Goal: Task Accomplishment & Management: Manage account settings

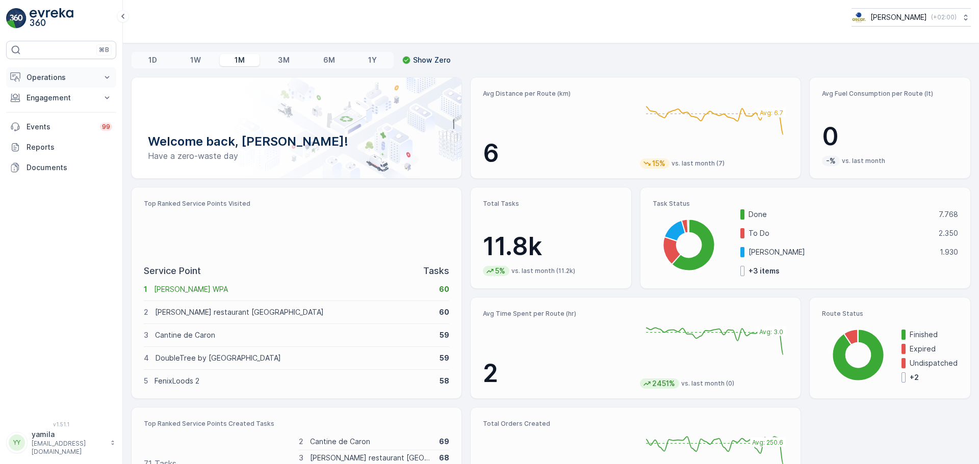
click at [56, 69] on button "Operations" at bounding box center [61, 77] width 110 height 20
click at [56, 121] on p "Routes & Tasks" at bounding box center [52, 123] width 53 height 10
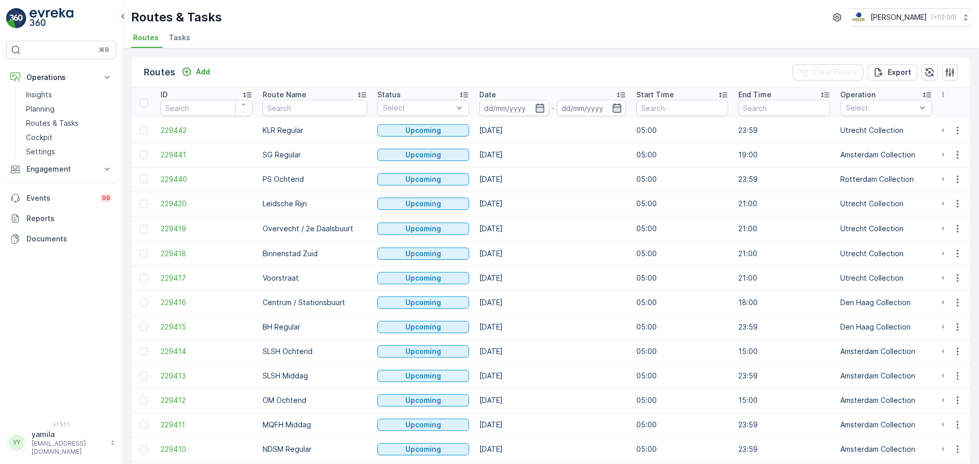
click at [186, 44] on li "Tasks" at bounding box center [181, 39] width 28 height 17
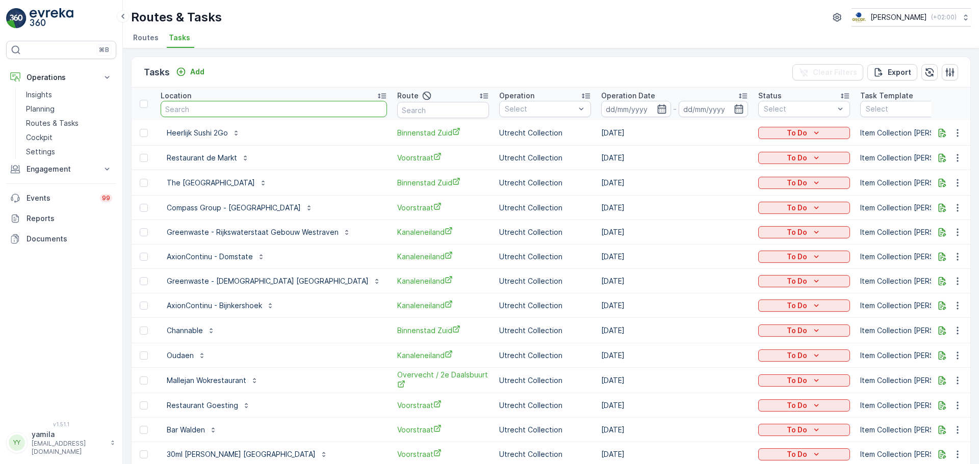
click at [258, 114] on input "text" at bounding box center [274, 109] width 226 height 16
type input "nvwa"
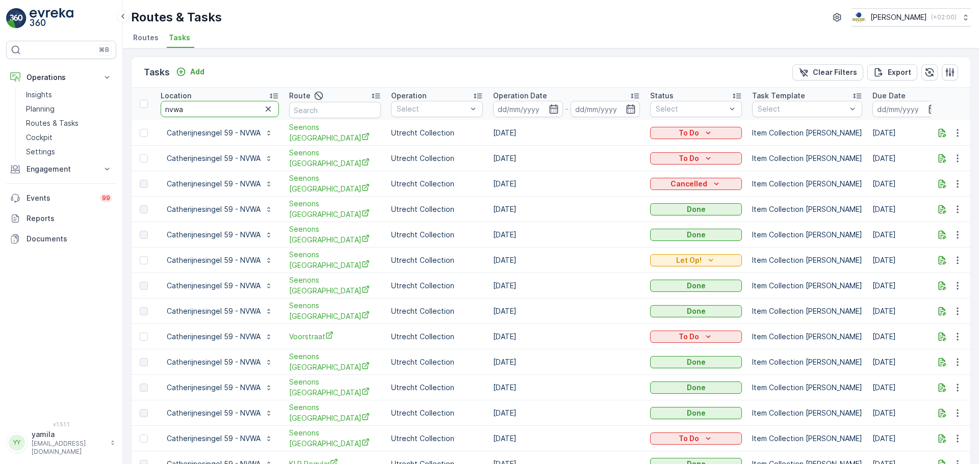
click at [215, 102] on input "nvwa" at bounding box center [220, 109] width 118 height 16
type input "uu domplein"
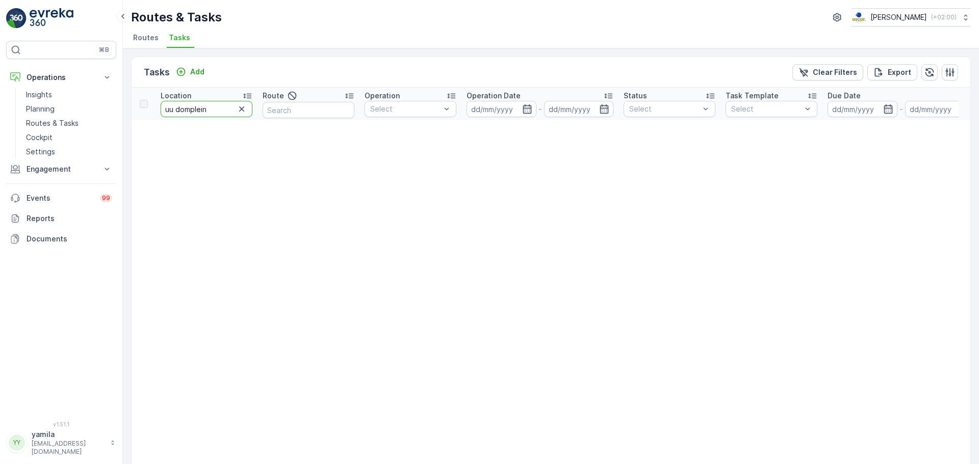
drag, startPoint x: 179, startPoint y: 107, endPoint x: 159, endPoint y: 111, distance: 21.4
click at [159, 111] on th "Location uu domplein" at bounding box center [207, 104] width 102 height 33
type input "domplein"
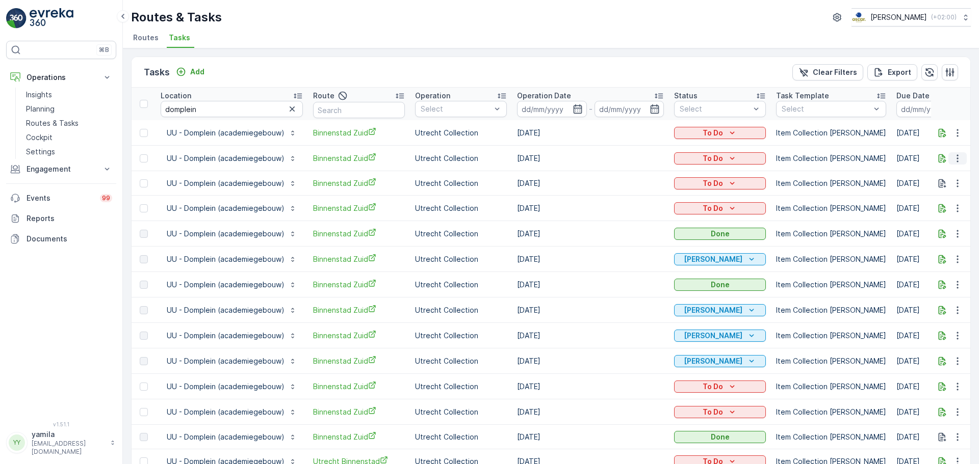
click at [955, 157] on icon "button" at bounding box center [957, 158] width 10 height 10
click at [940, 203] on span "Change Route" at bounding box center [930, 202] width 49 height 10
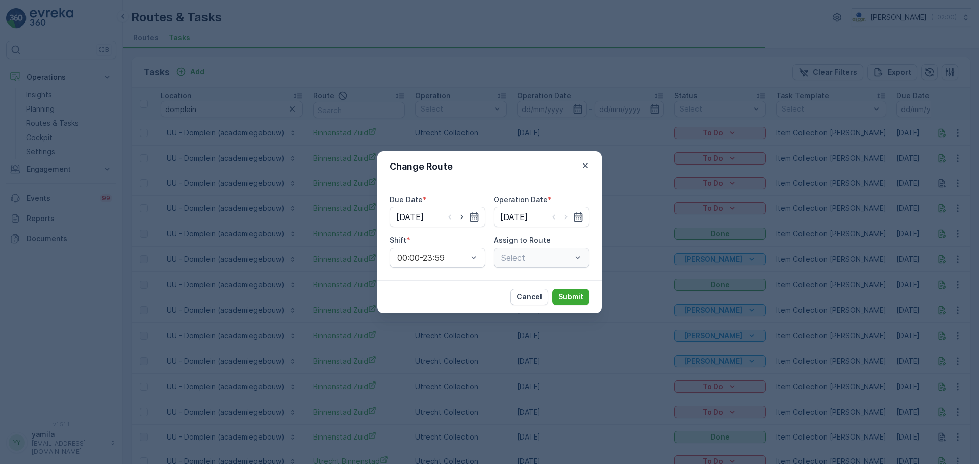
type input "[DATE]"
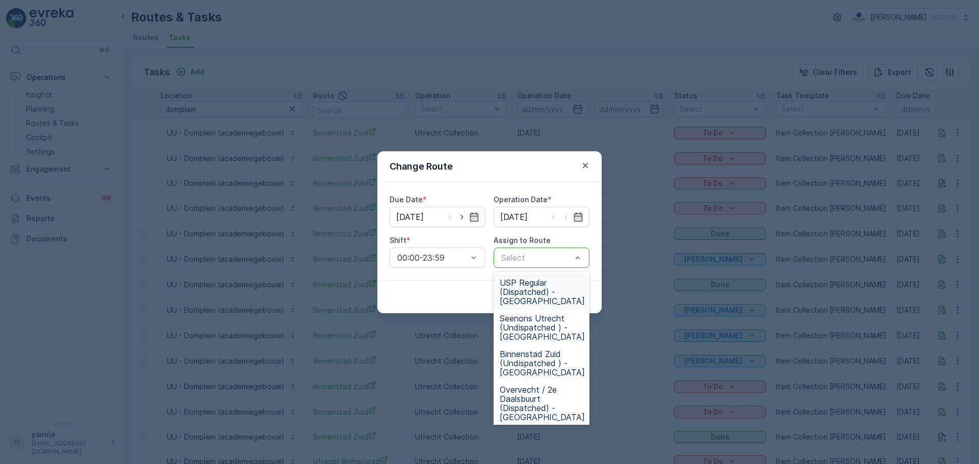
click at [566, 255] on div at bounding box center [536, 257] width 72 height 9
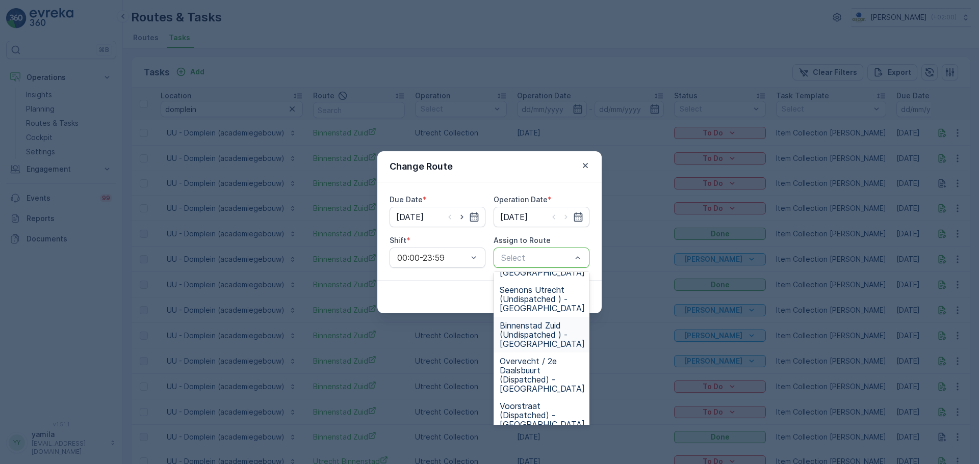
scroll to position [39, 0]
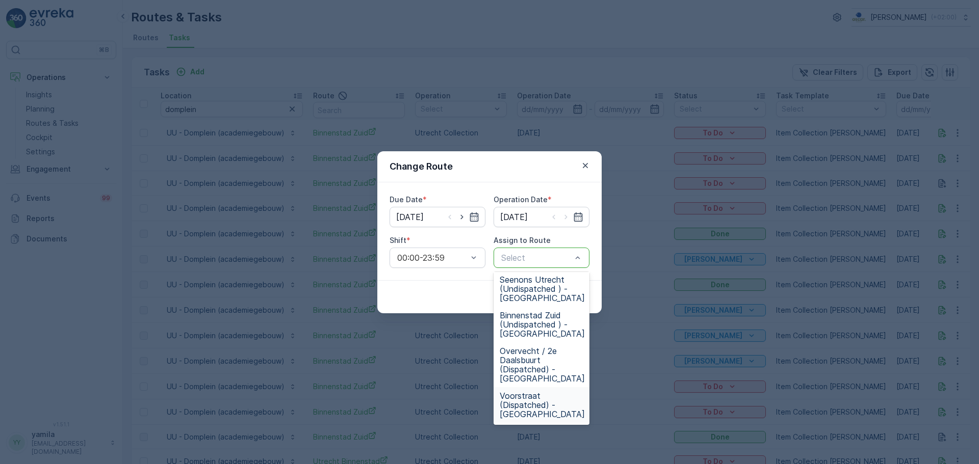
click at [524, 402] on span "Voorstraat (Dispatched) - Utrecht" at bounding box center [542, 406] width 85 height 28
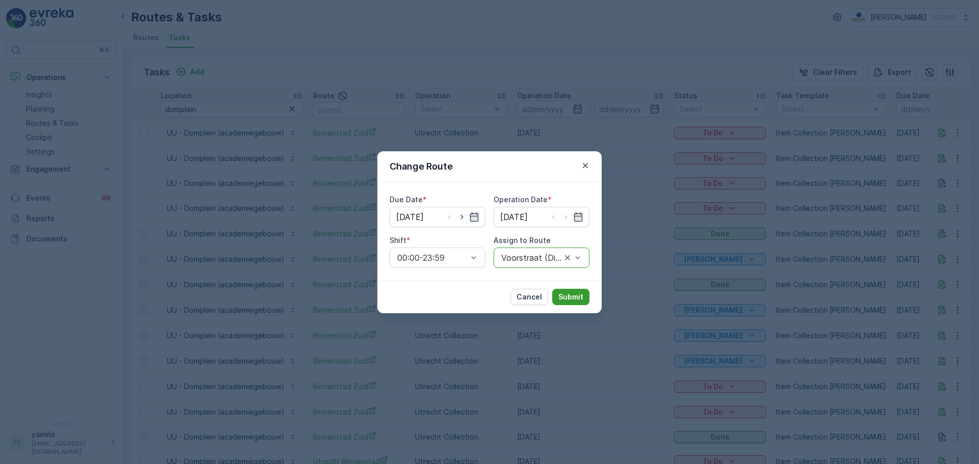
click at [578, 298] on p "Submit" at bounding box center [570, 297] width 25 height 10
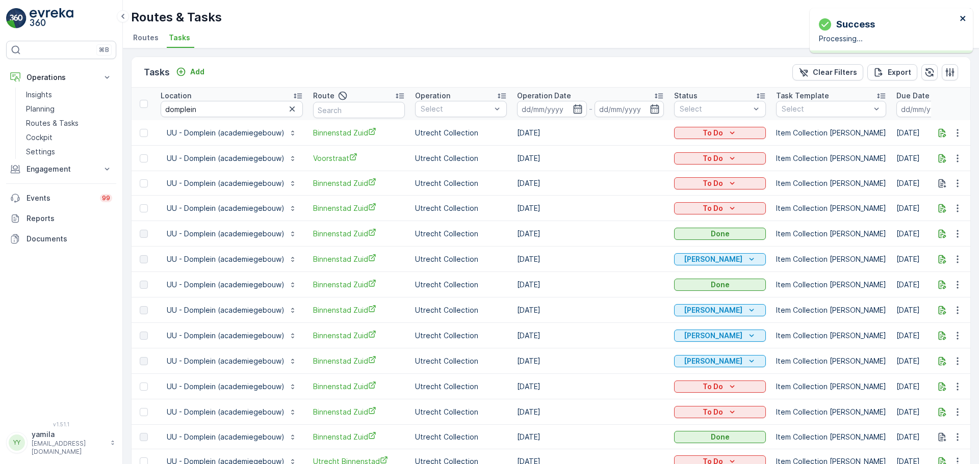
click at [963, 17] on icon "close" at bounding box center [962, 18] width 5 height 5
click at [48, 121] on p "Routes & Tasks" at bounding box center [52, 123] width 53 height 10
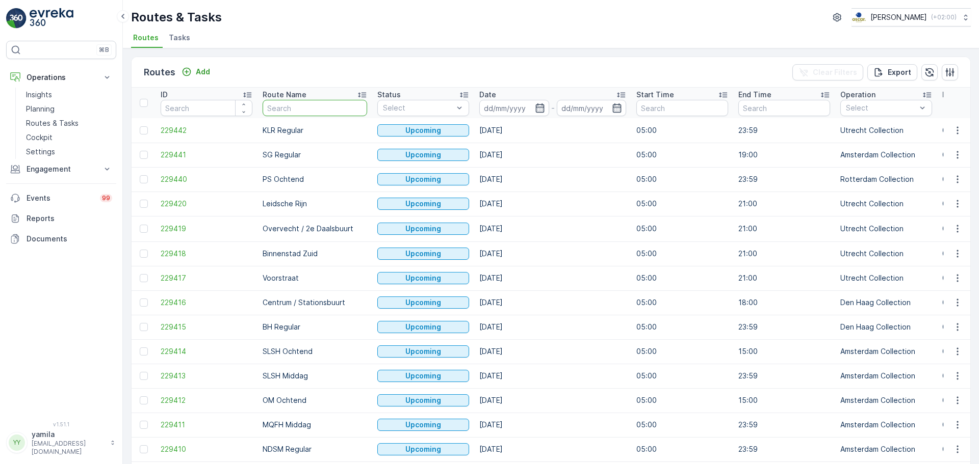
click at [292, 109] on input "text" at bounding box center [315, 108] width 105 height 16
type input "cs"
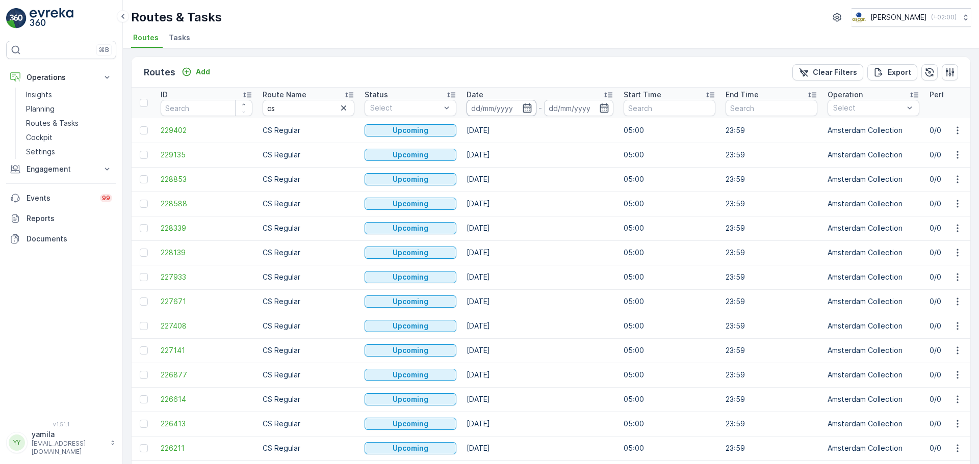
click at [504, 100] on input at bounding box center [502, 108] width 70 height 16
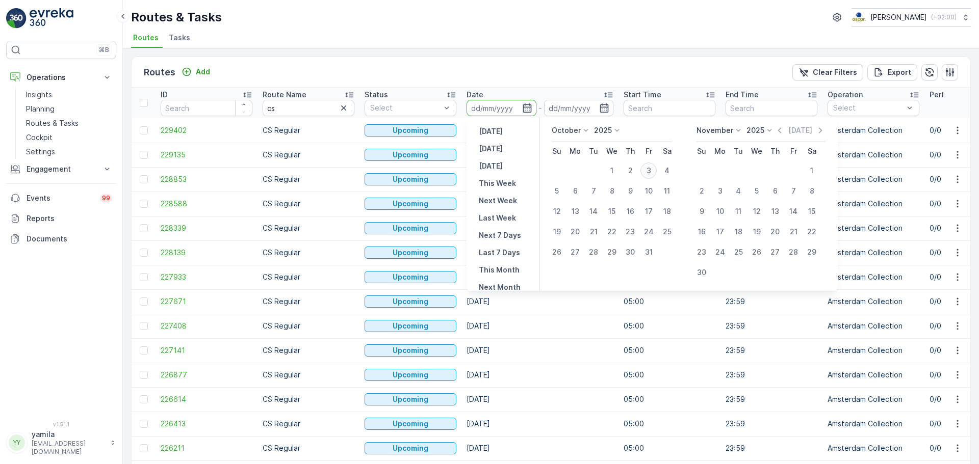
click at [649, 168] on div "3" at bounding box center [648, 171] width 16 height 16
type input "[DATE]"
click at [649, 168] on div "3" at bounding box center [648, 171] width 16 height 16
type input "[DATE]"
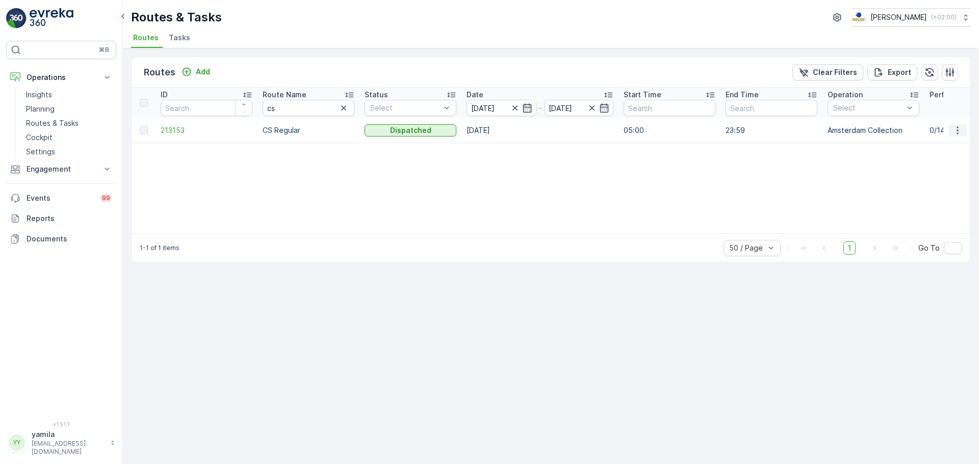
click at [964, 132] on button "button" at bounding box center [957, 130] width 18 height 12
click at [939, 142] on span "See More Details" at bounding box center [933, 146] width 59 height 10
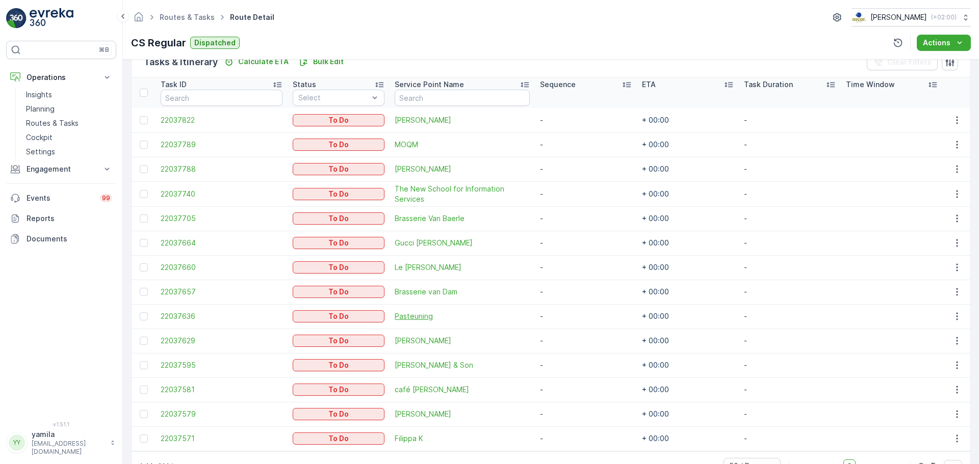
scroll to position [290, 0]
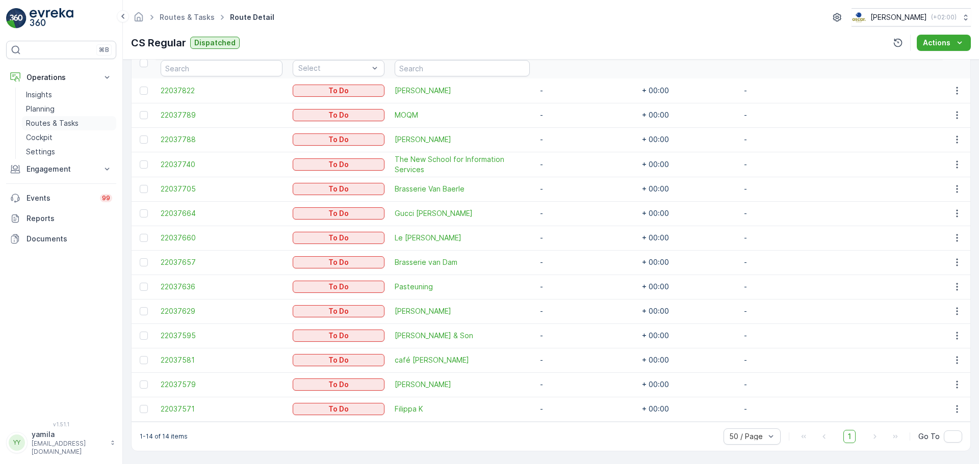
click at [64, 126] on p "Routes & Tasks" at bounding box center [52, 123] width 53 height 10
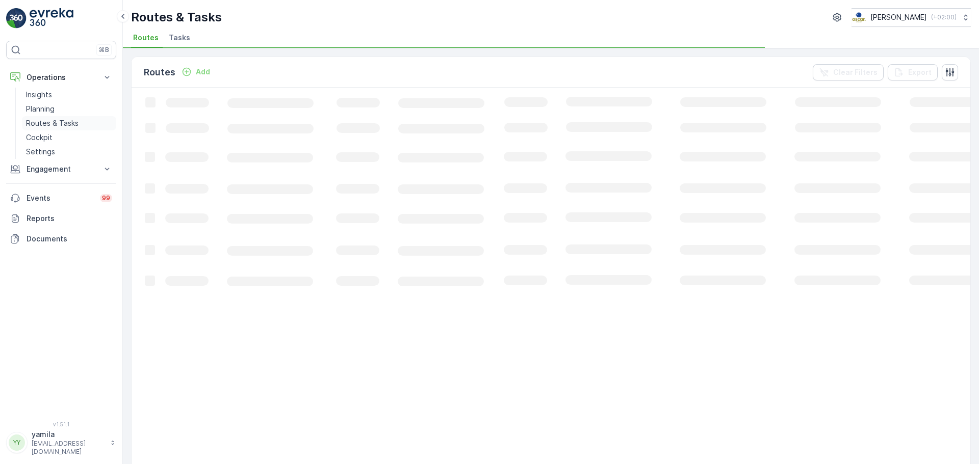
click at [64, 126] on p "Routes & Tasks" at bounding box center [52, 123] width 53 height 10
click at [178, 36] on span "Tasks" at bounding box center [179, 38] width 21 height 10
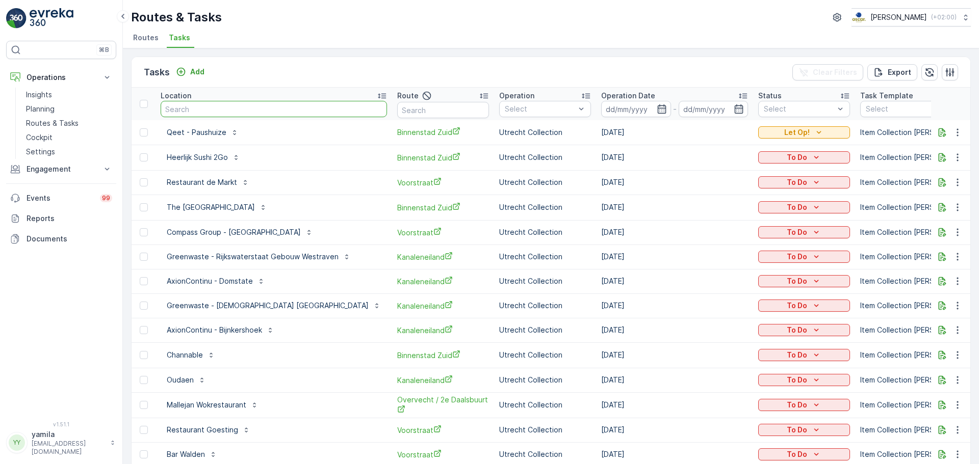
click at [212, 116] on input "text" at bounding box center [274, 109] width 226 height 16
type input "qeet"
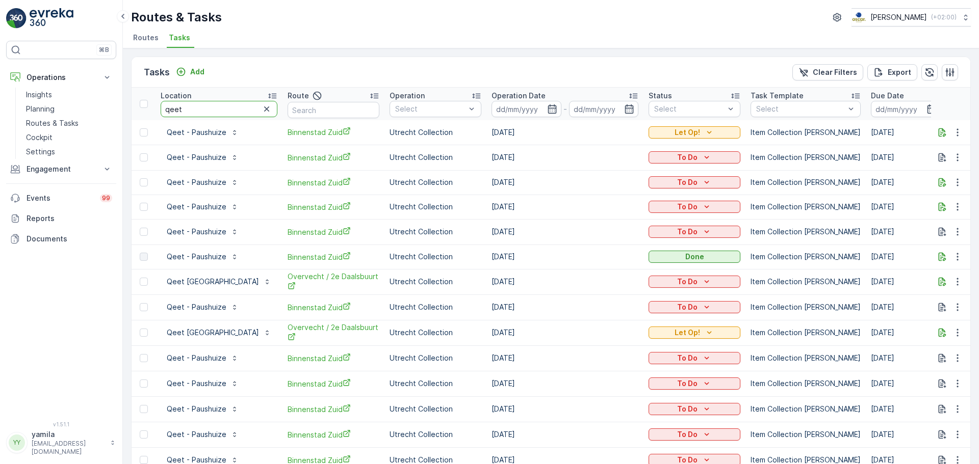
click at [179, 113] on input "qeet" at bounding box center [219, 109] width 117 height 16
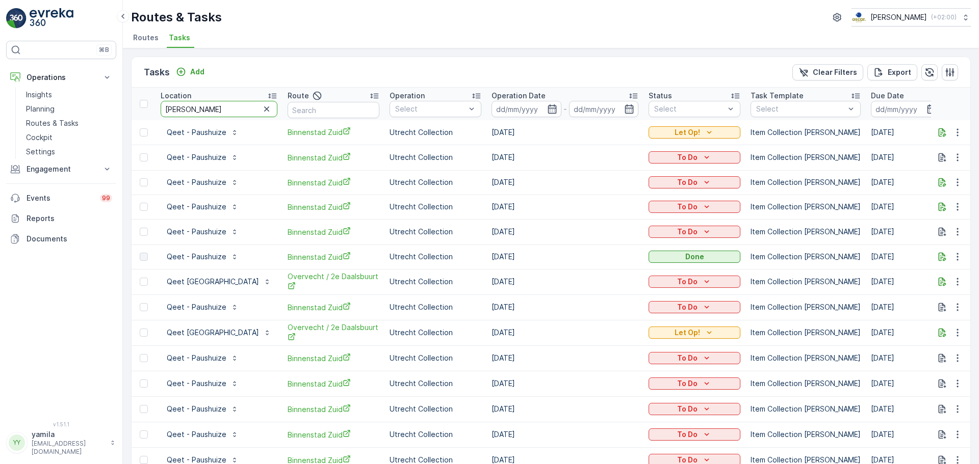
type input "brakke grond"
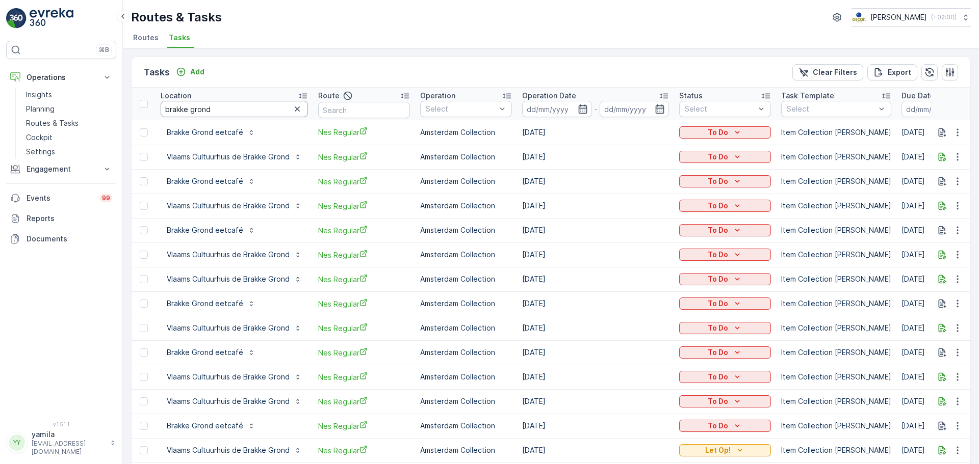
click at [258, 108] on input "brakke grond" at bounding box center [234, 109] width 147 height 16
type input "l"
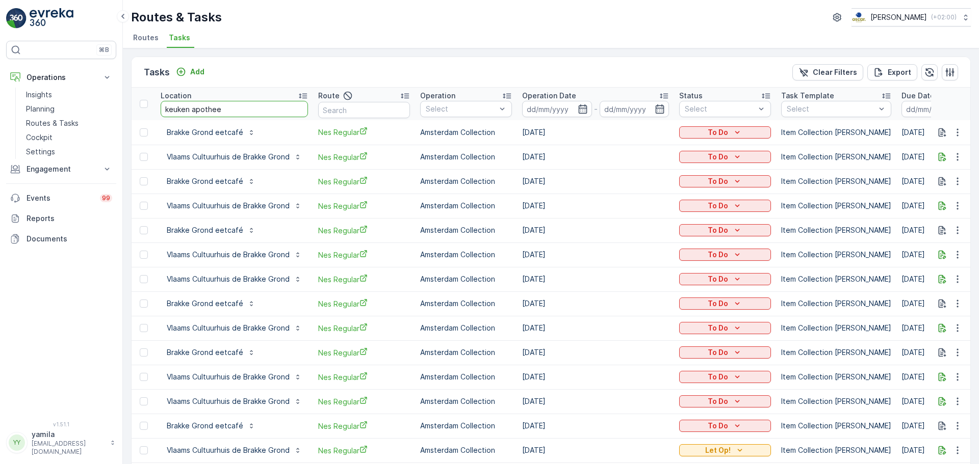
type input "keuken apotheek"
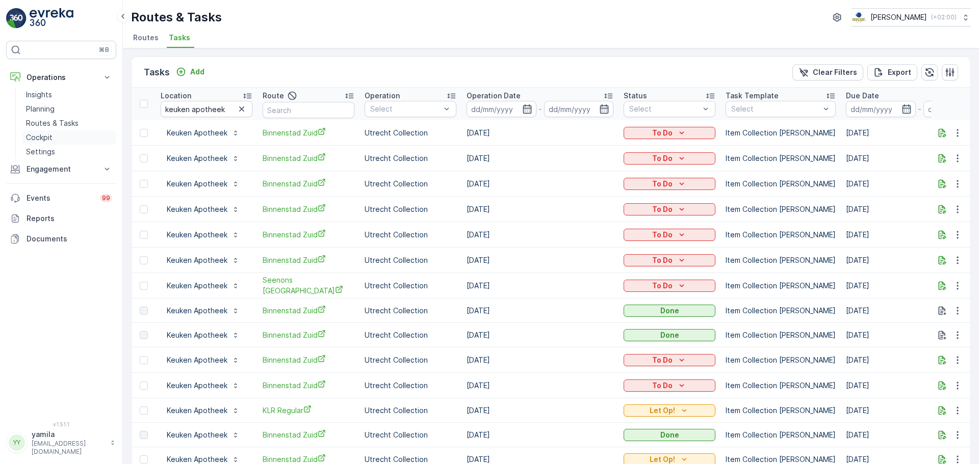
click at [45, 138] on p "Cockpit" at bounding box center [39, 138] width 27 height 10
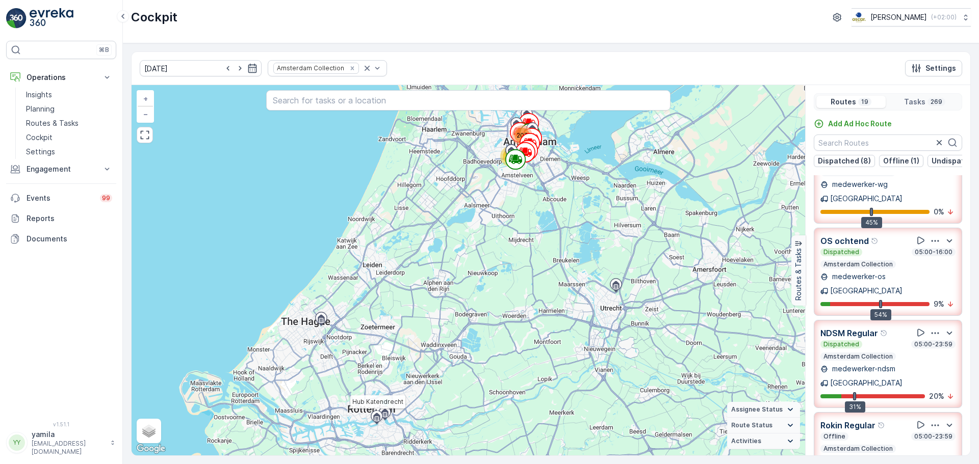
scroll to position [108, 0]
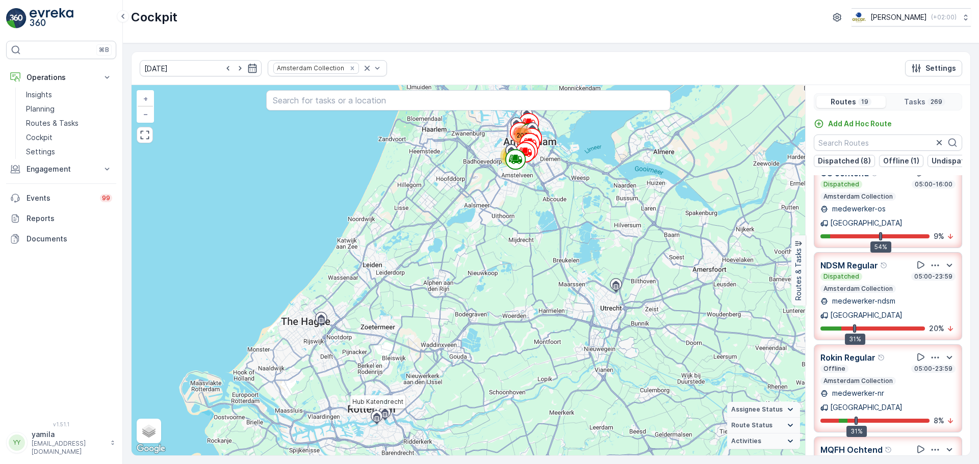
click at [864, 365] on div "Offline 05:00-23:59" at bounding box center [887, 369] width 135 height 8
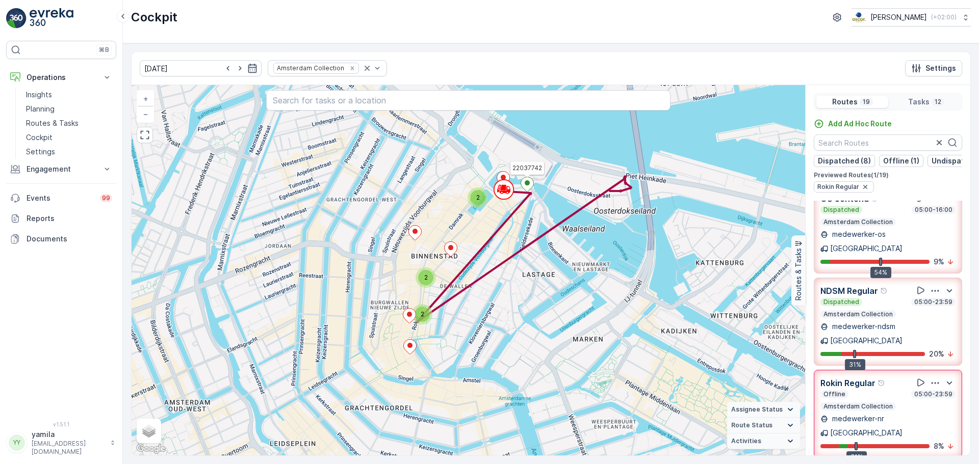
click at [526, 180] on icon at bounding box center [527, 184] width 13 height 15
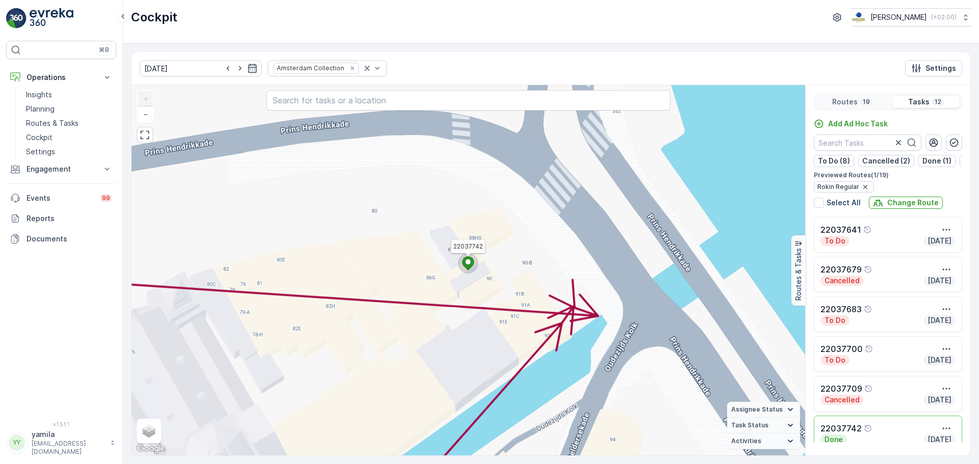
click at [142, 125] on div "2 22037742 + − Satellite Roadmap Terrain Hybrid Leaflet Keyboard shortcuts Map …" at bounding box center [468, 270] width 673 height 371
click at [142, 123] on div "2 22037742 + − Satellite Roadmap Terrain Hybrid Leaflet Keyboard shortcuts Map …" at bounding box center [468, 270] width 673 height 371
click at [144, 121] on link "−" at bounding box center [145, 114] width 15 height 15
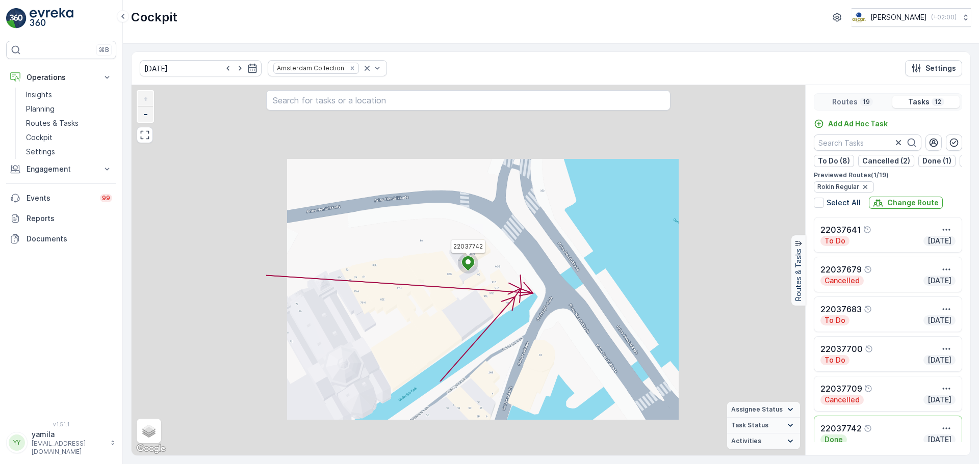
click at [144, 121] on link "−" at bounding box center [145, 114] width 15 height 15
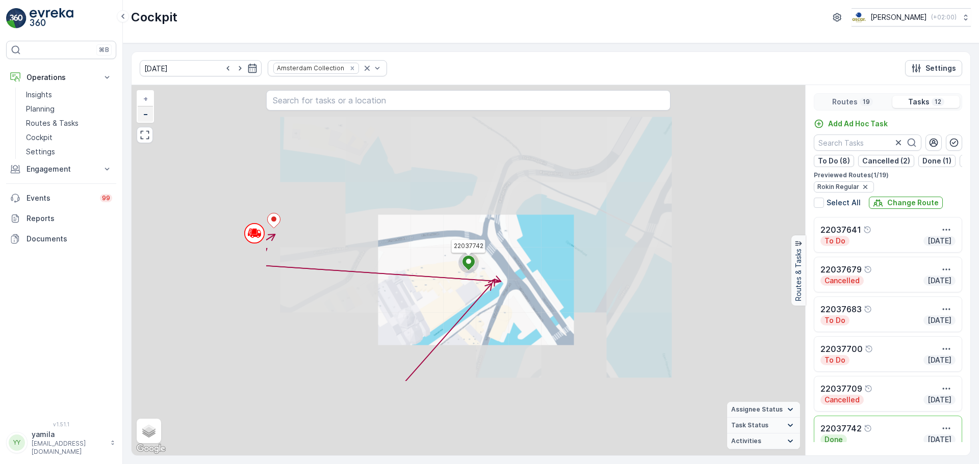
click at [144, 121] on link "−" at bounding box center [145, 114] width 15 height 15
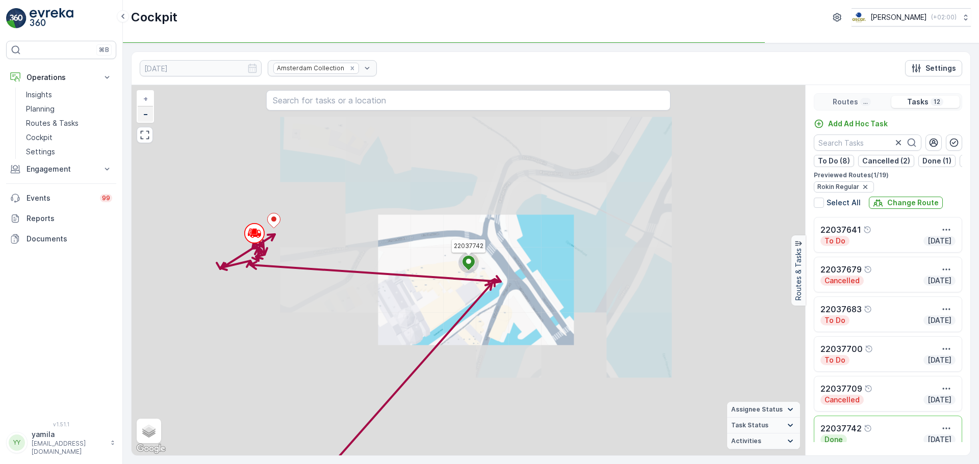
click at [144, 121] on link "−" at bounding box center [145, 114] width 15 height 15
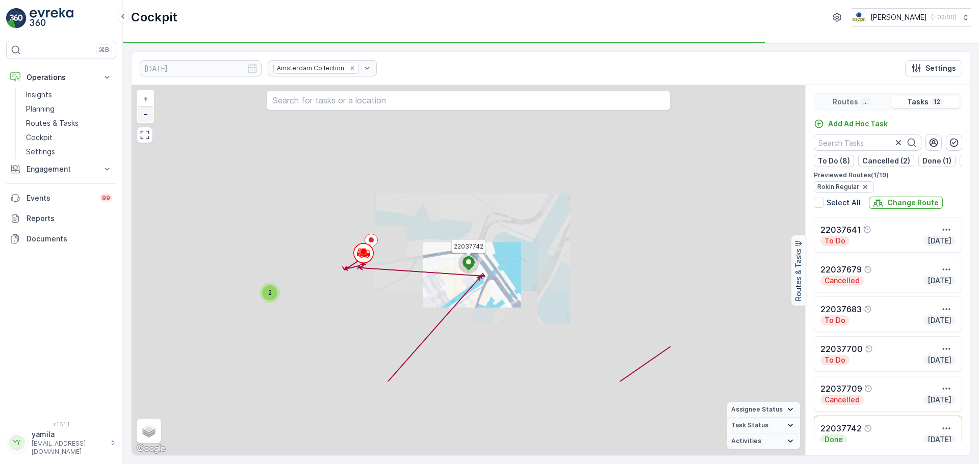
click at [144, 121] on link "−" at bounding box center [145, 114] width 15 height 15
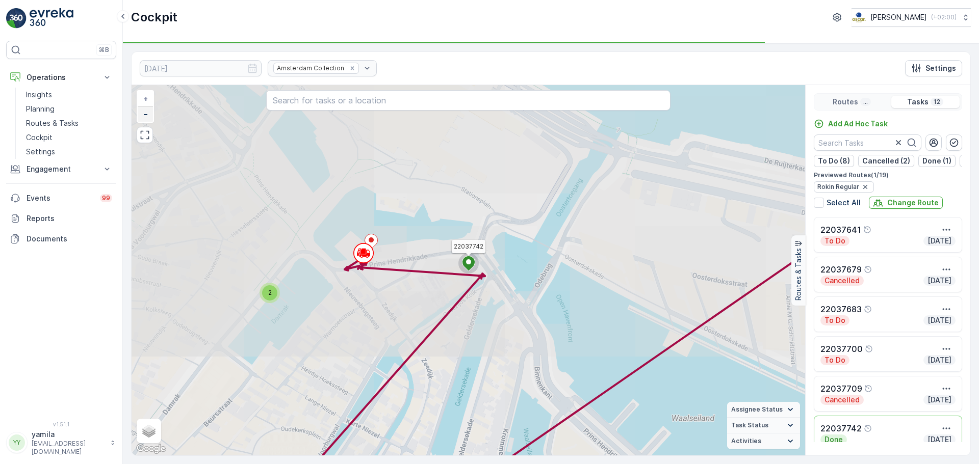
click at [144, 121] on link "−" at bounding box center [145, 114] width 15 height 15
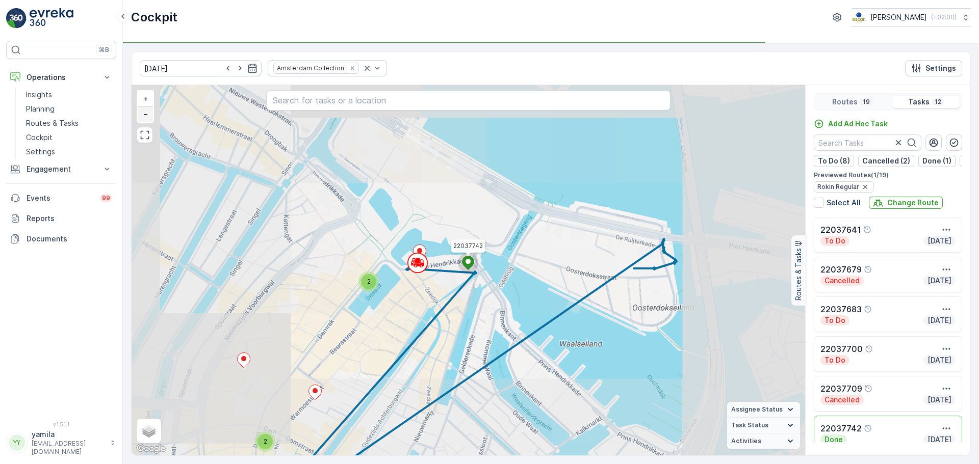
click at [144, 121] on link "−" at bounding box center [145, 114] width 15 height 15
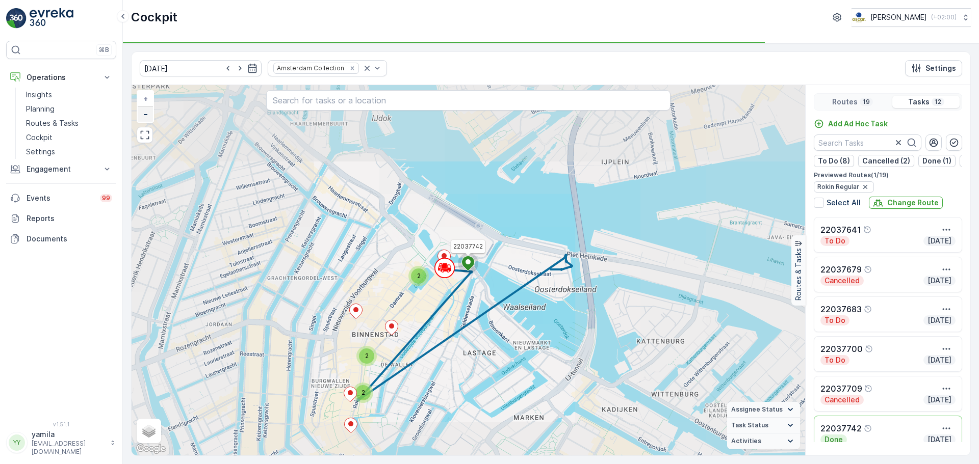
click at [144, 121] on link "−" at bounding box center [145, 114] width 15 height 15
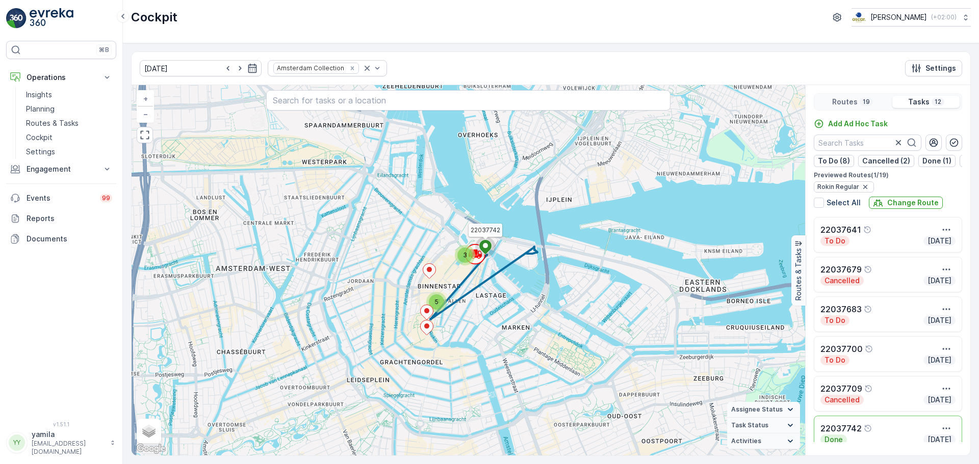
drag, startPoint x: 491, startPoint y: 306, endPoint x: 514, endPoint y: 288, distance: 29.4
click at [514, 288] on div "3 5 22037742 + − Satellite Roadmap Terrain Hybrid Leaflet Keyboard shortcuts Ma…" at bounding box center [468, 270] width 673 height 371
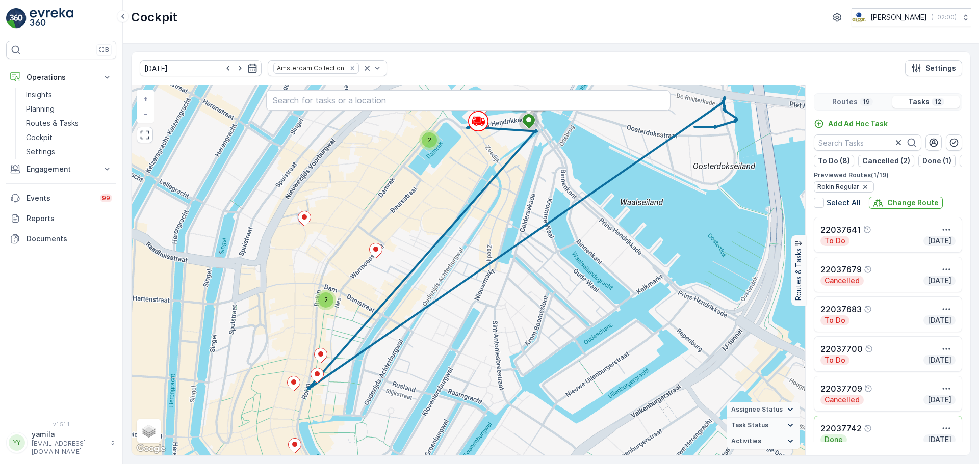
drag, startPoint x: 499, startPoint y: 278, endPoint x: 512, endPoint y: 319, distance: 43.0
click at [512, 319] on div "2 2 22037742 + − Satellite Roadmap Terrain Hybrid Leaflet Keyboard shortcuts Ma…" at bounding box center [468, 270] width 673 height 371
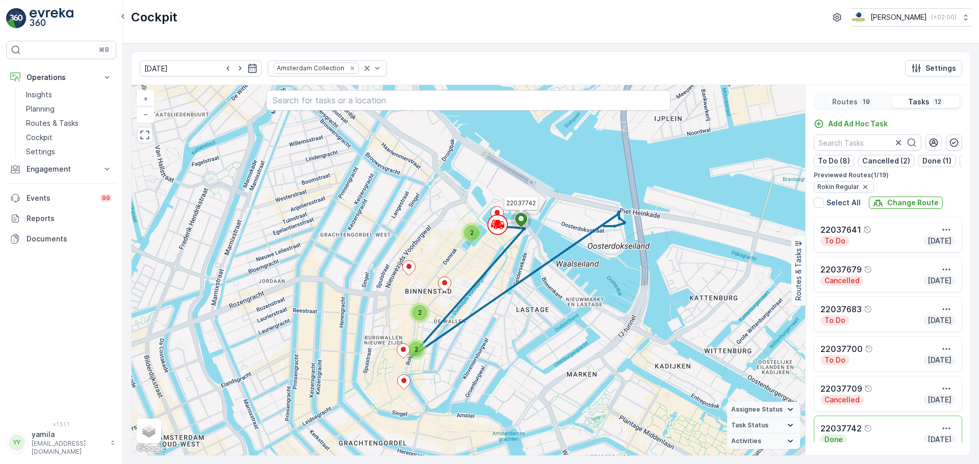
click at [420, 308] on div "2" at bounding box center [419, 312] width 15 height 15
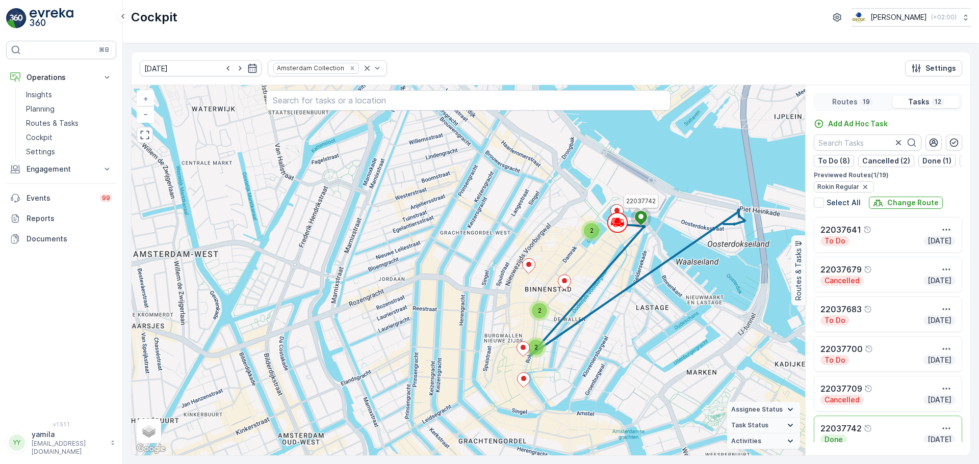
drag, startPoint x: 635, startPoint y: 329, endPoint x: 563, endPoint y: 302, distance: 76.1
click at [563, 302] on div "2 2 2 22037742 + − Satellite Roadmap Terrain Hybrid Leaflet Keyboard shortcuts …" at bounding box center [468, 270] width 673 height 371
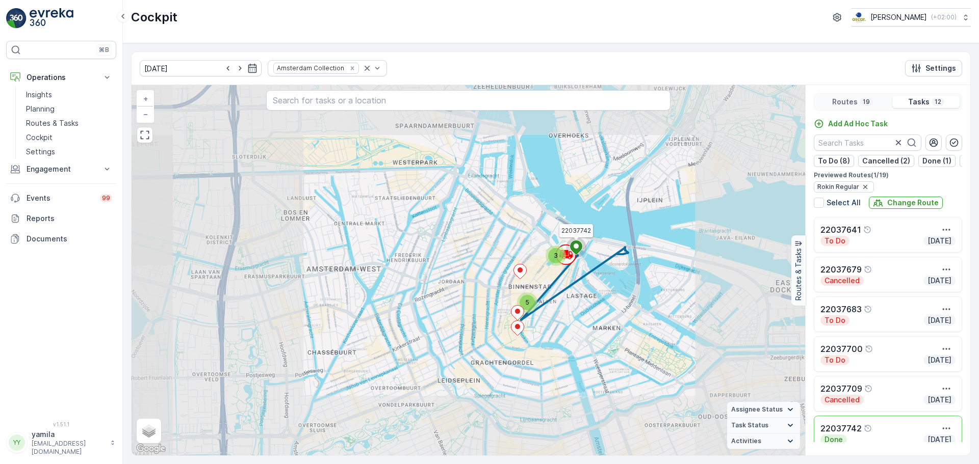
drag, startPoint x: 554, startPoint y: 302, endPoint x: 527, endPoint y: 308, distance: 27.2
click at [527, 308] on div "2 2 2 3 5 22037742 + − Satellite Roadmap Terrain Hybrid Leaflet Keyboard shortc…" at bounding box center [468, 270] width 673 height 371
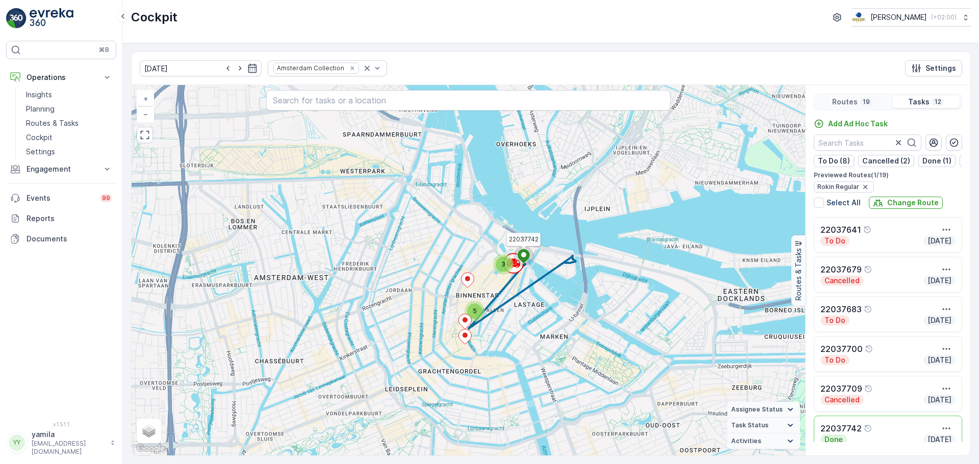
drag, startPoint x: 564, startPoint y: 312, endPoint x: 540, endPoint y: 314, distance: 24.0
click at [540, 314] on div "3 5 22037742 + − Satellite Roadmap Terrain Hybrid Leaflet Keyboard shortcuts Ma…" at bounding box center [468, 270] width 673 height 371
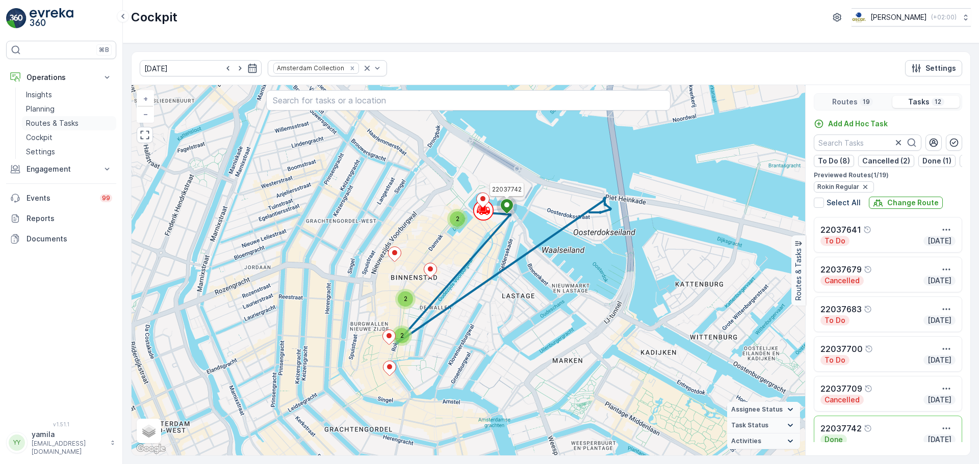
click at [77, 127] on link "Routes & Tasks" at bounding box center [69, 123] width 94 height 14
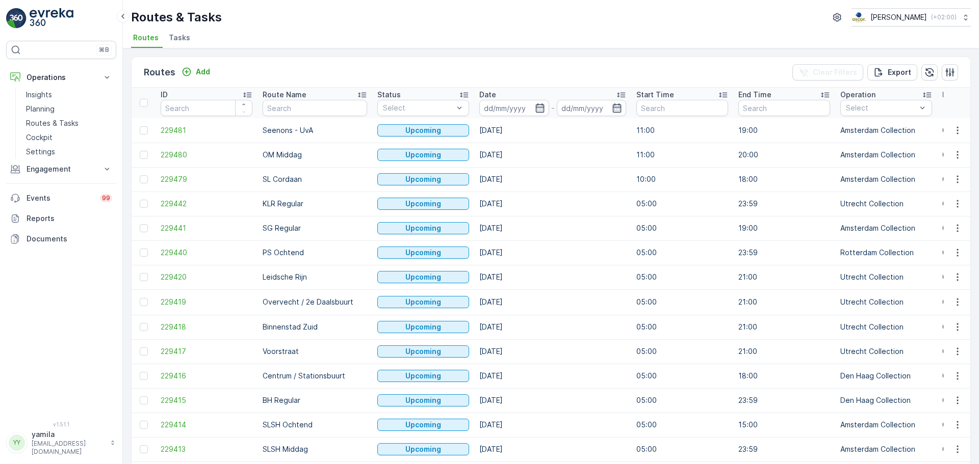
click at [182, 37] on span "Tasks" at bounding box center [179, 38] width 21 height 10
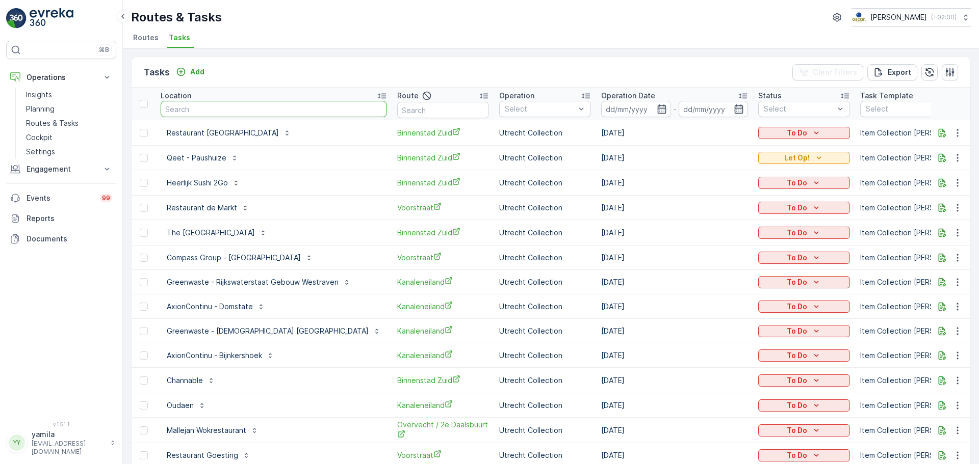
click at [199, 111] on input "text" at bounding box center [274, 109] width 226 height 16
type input "stromma"
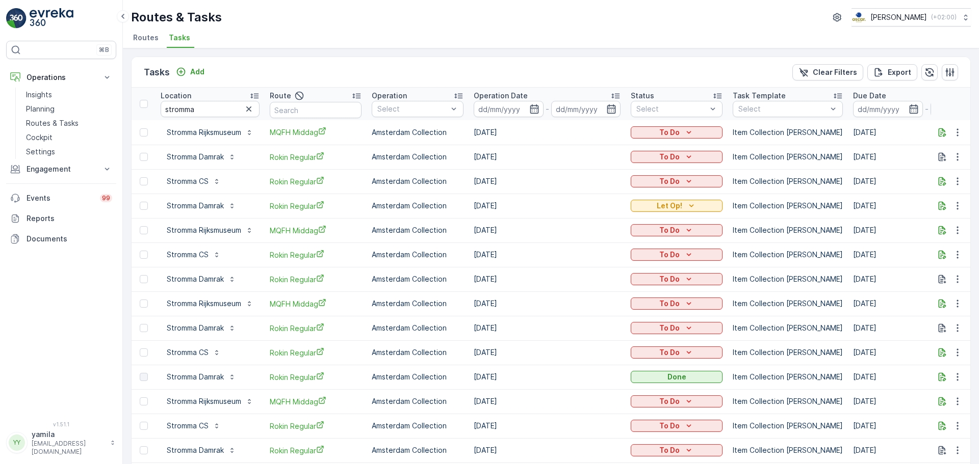
drag, startPoint x: 535, startPoint y: 241, endPoint x: 398, endPoint y: 4, distance: 273.4
click at [398, 4] on div "Routes & Tasks Oscar Circulair ( +02:00 ) Routes Tasks Tasks Add Clear Filters …" at bounding box center [551, 232] width 856 height 464
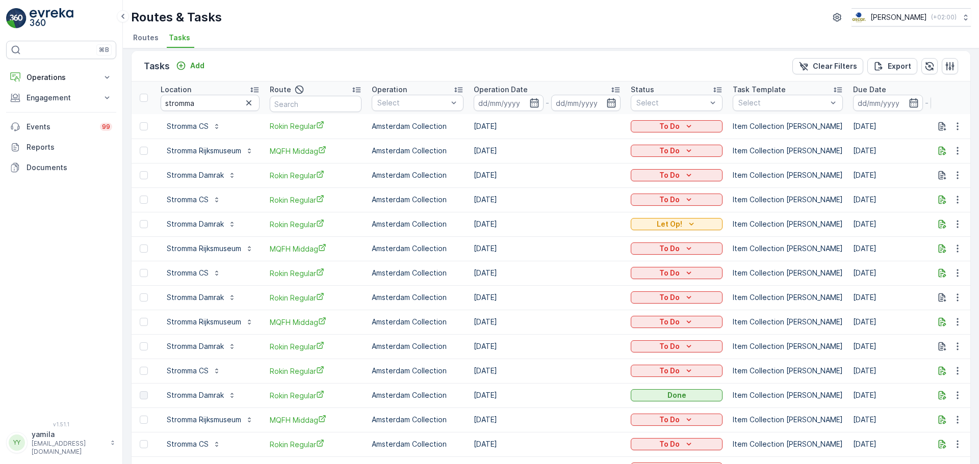
scroll to position [7, 0]
click at [937, 227] on icon "button" at bounding box center [942, 224] width 10 height 10
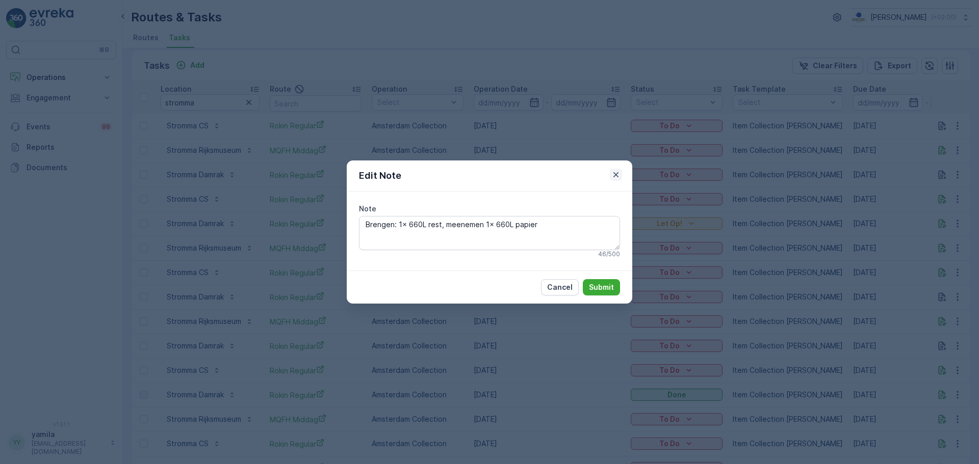
click at [616, 174] on icon "button" at bounding box center [616, 175] width 10 height 10
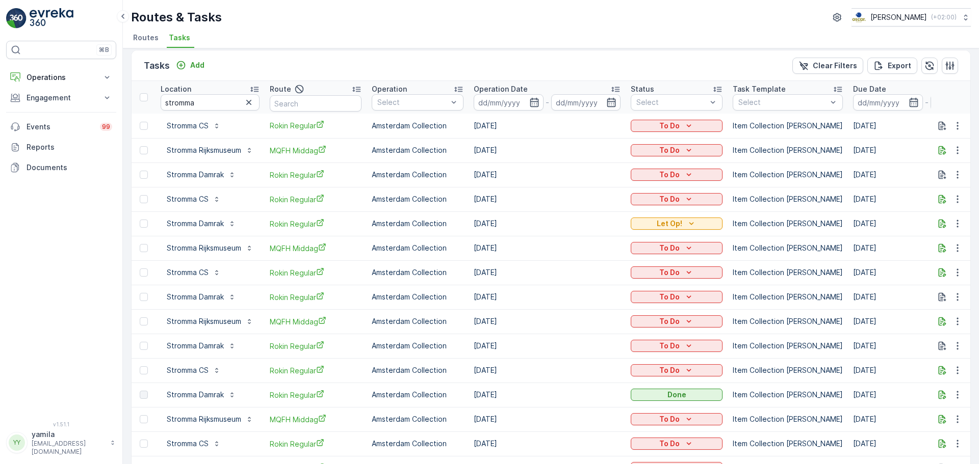
click at [936, 218] on button "button" at bounding box center [942, 224] width 12 height 12
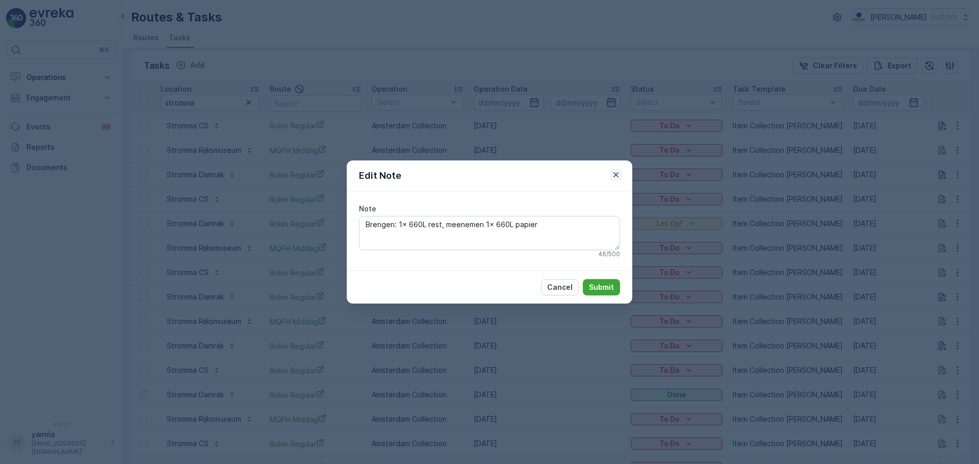
click at [613, 174] on icon "button" at bounding box center [616, 175] width 10 height 10
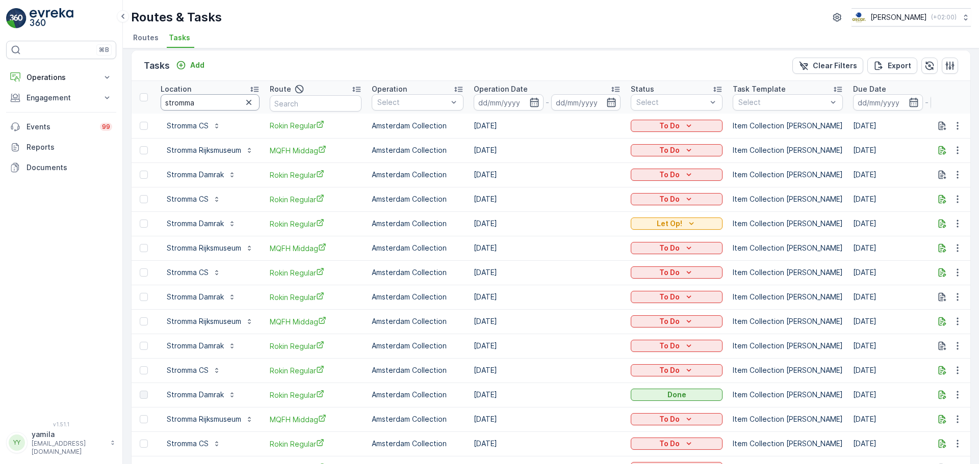
click at [198, 101] on input "stromma" at bounding box center [210, 102] width 99 height 16
type input "dolcetto"
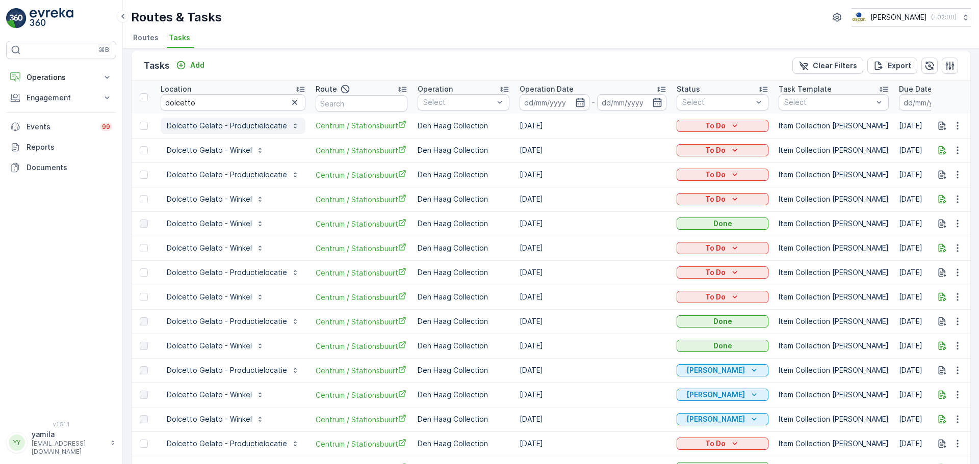
click at [260, 122] on p "Dolcetto Gelato - Productielocatie" at bounding box center [227, 126] width 120 height 10
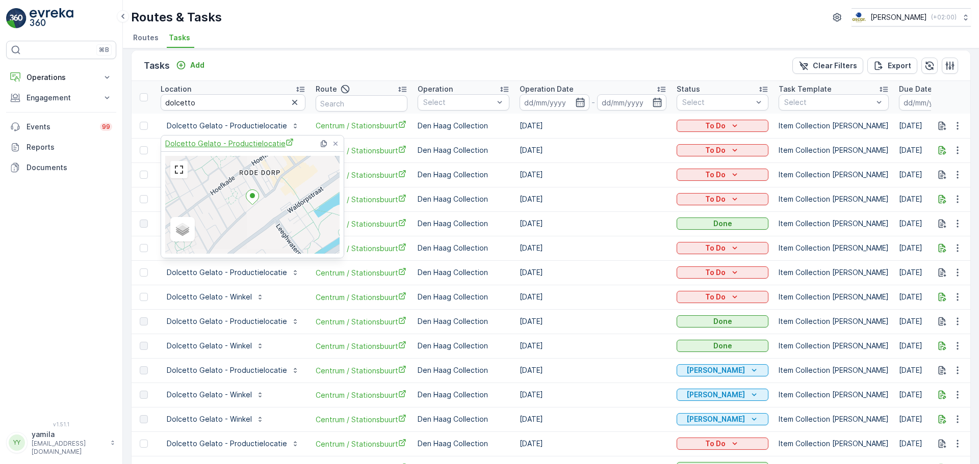
click at [247, 145] on span "Dolcetto Gelato - Productielocatie" at bounding box center [229, 143] width 128 height 11
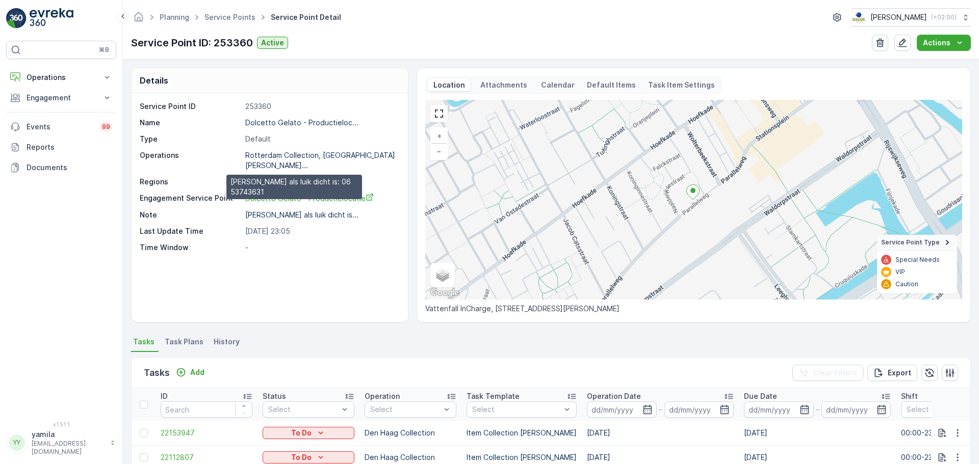
click at [281, 211] on p "[PERSON_NAME] als luik dicht is..." at bounding box center [301, 215] width 113 height 9
click at [903, 45] on icon "button" at bounding box center [902, 43] width 9 height 9
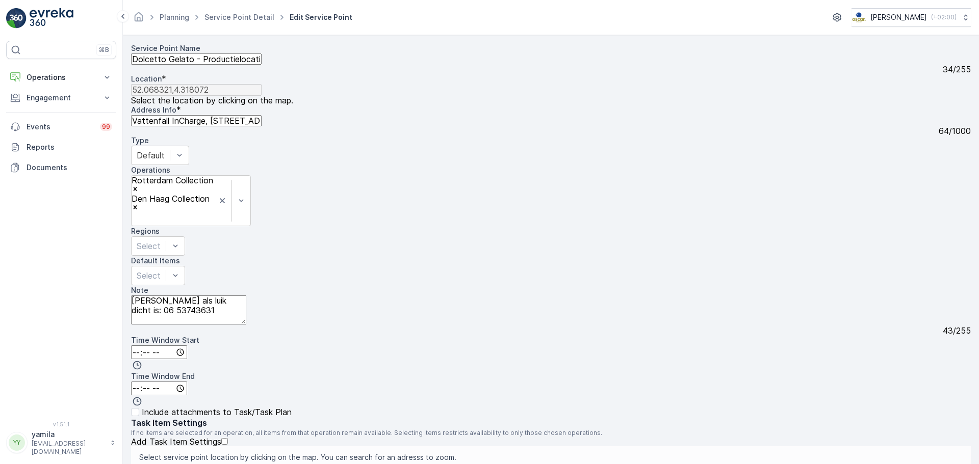
drag, startPoint x: 298, startPoint y: 261, endPoint x: 243, endPoint y: 275, distance: 56.4
click at [243, 296] on textarea "[PERSON_NAME] als luik dicht is: 06 53743631" at bounding box center [188, 310] width 115 height 29
click at [246, 296] on textarea "[PERSON_NAME] als luik dicht is: 06 53743631" at bounding box center [188, 310] width 115 height 29
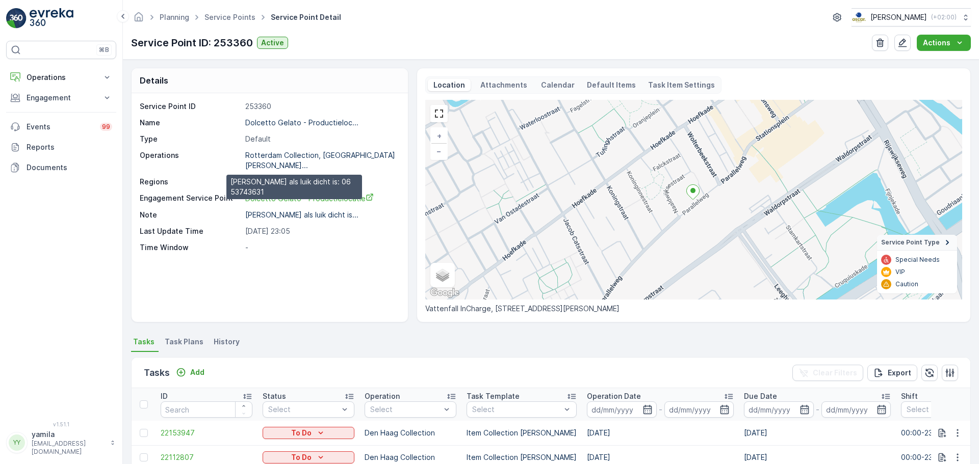
drag, startPoint x: 334, startPoint y: 206, endPoint x: 342, endPoint y: 208, distance: 7.7
click at [342, 211] on p "[PERSON_NAME] als luik dicht is..." at bounding box center [301, 215] width 113 height 9
click at [905, 42] on icon "button" at bounding box center [902, 43] width 9 height 9
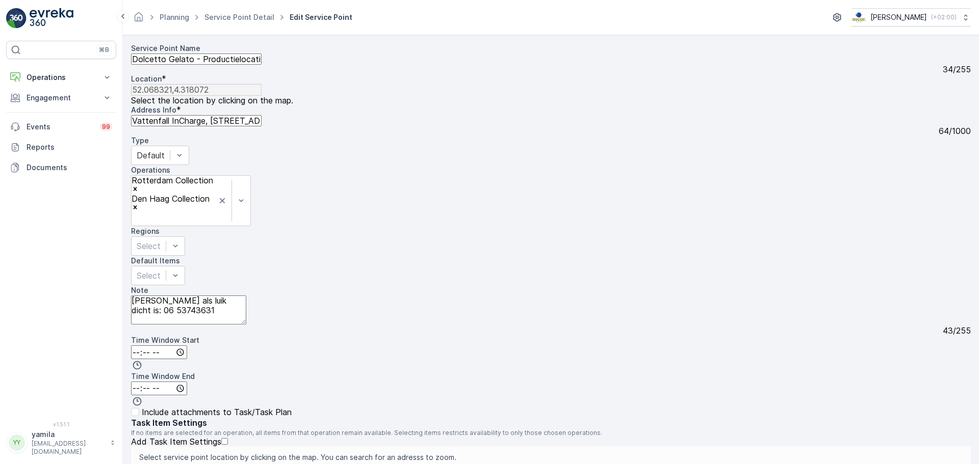
drag, startPoint x: 240, startPoint y: 258, endPoint x: 154, endPoint y: 266, distance: 86.0
click at [154, 296] on textarea "[PERSON_NAME] als luik dicht is: 06 53743631" at bounding box center [188, 310] width 115 height 29
type textarea "Call [PERSON_NAME] when door is closed: 06 53743631"
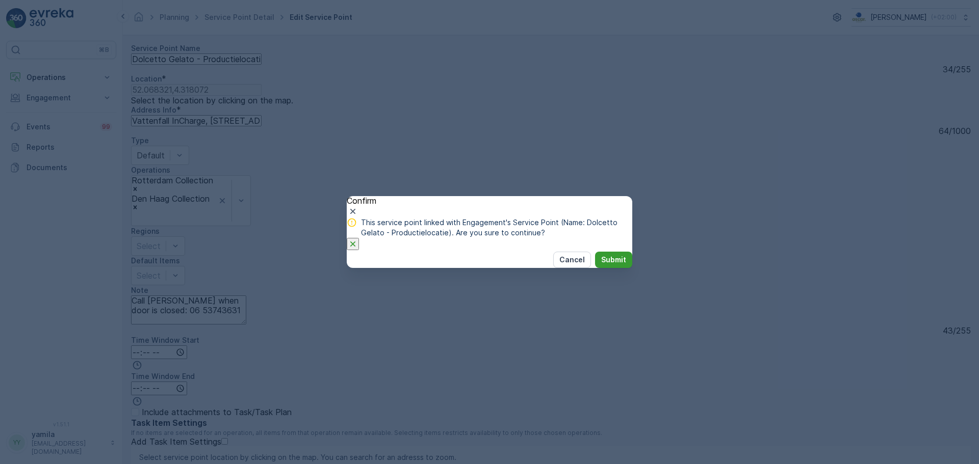
click at [601, 265] on p "Submit" at bounding box center [613, 260] width 25 height 10
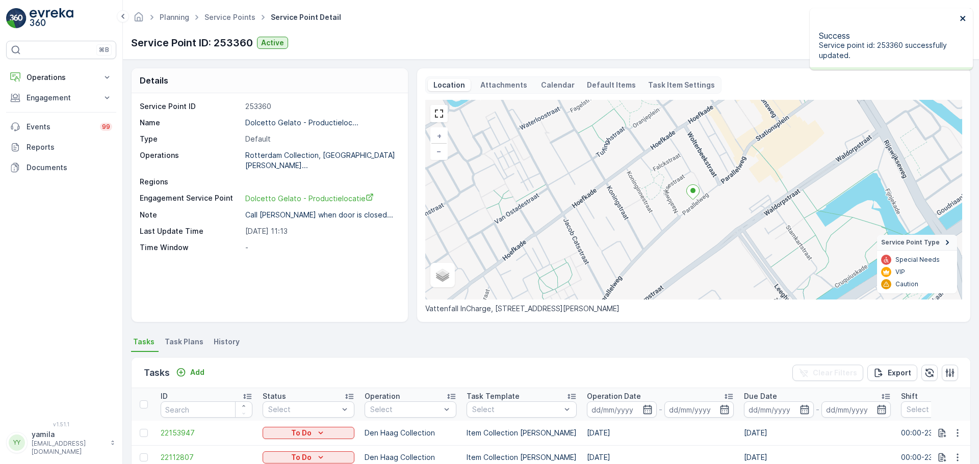
click at [964, 16] on icon "close" at bounding box center [962, 18] width 5 height 5
click at [487, 81] on p "Attachments" at bounding box center [504, 85] width 50 height 10
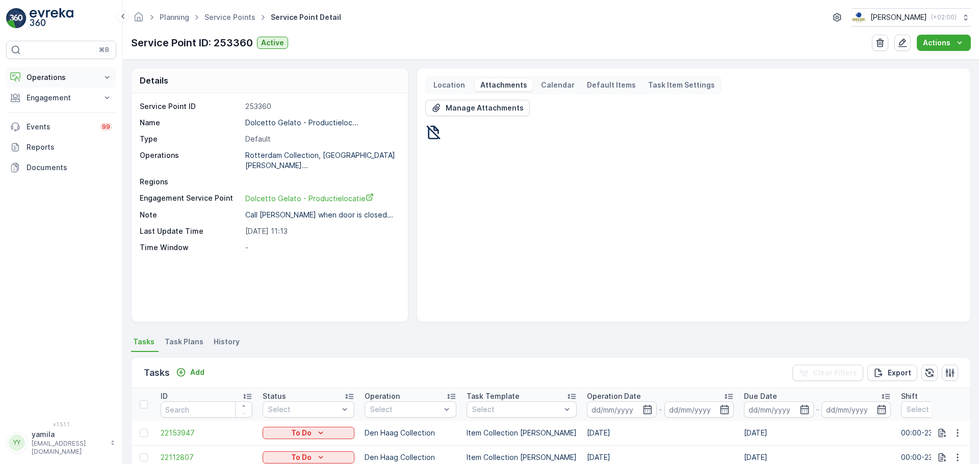
click at [61, 87] on button "Operations" at bounding box center [61, 77] width 110 height 20
click at [51, 140] on p "Cockpit" at bounding box center [39, 138] width 27 height 10
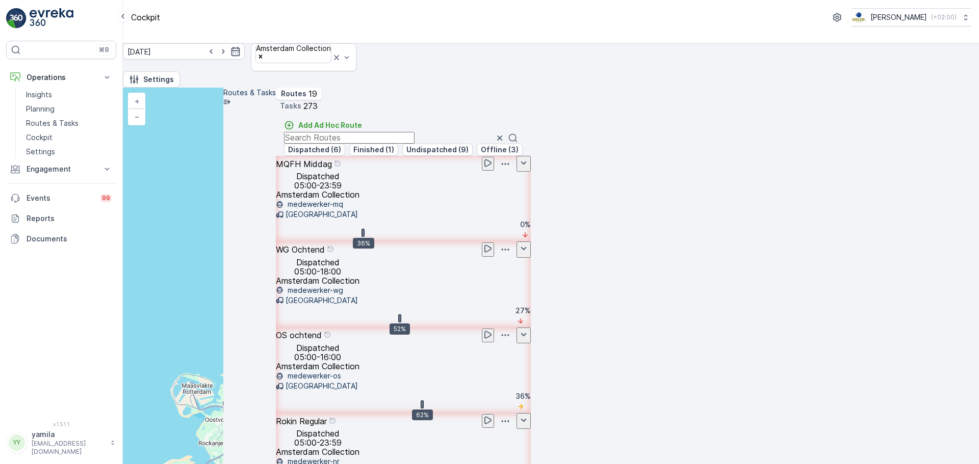
scroll to position [193, 0]
click at [531, 413] on div "Rokin Regular Dispatched 05:00-23:59 Amsterdam Collection medewerker-nr [GEOGRA…" at bounding box center [403, 456] width 255 height 86
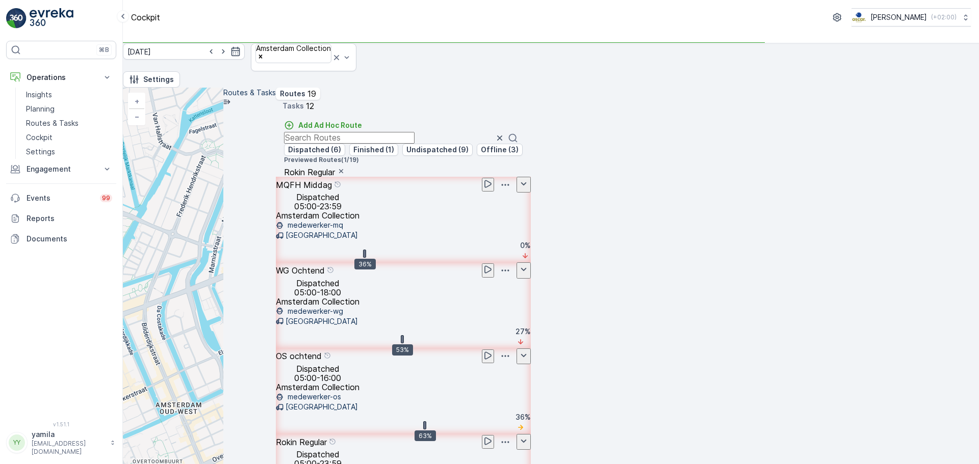
scroll to position [37, 0]
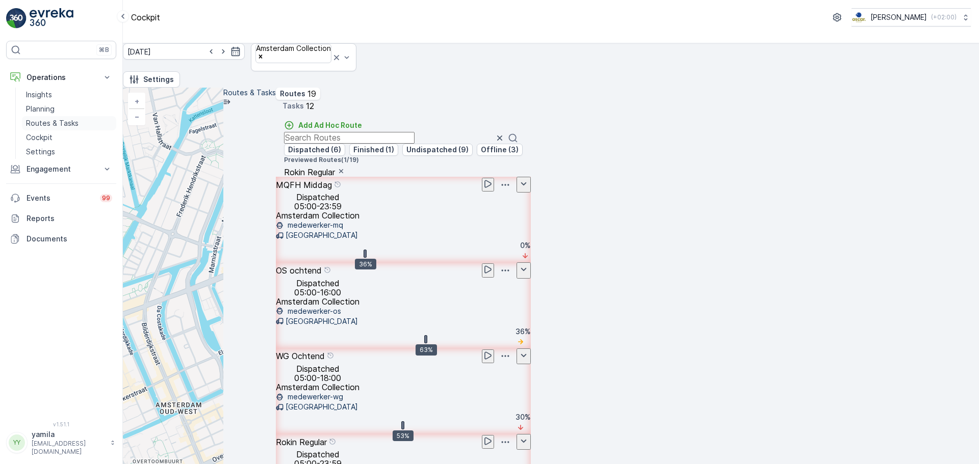
click at [45, 121] on p "Routes & Tasks" at bounding box center [52, 123] width 53 height 10
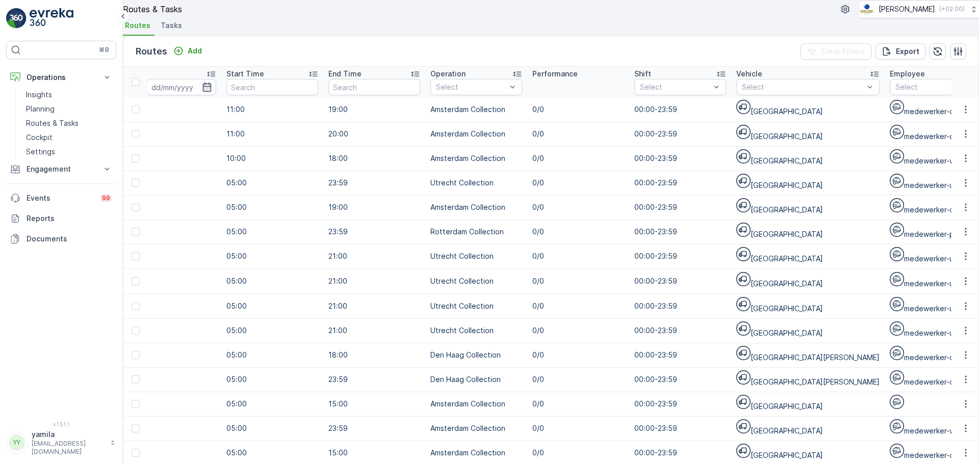
scroll to position [0, 382]
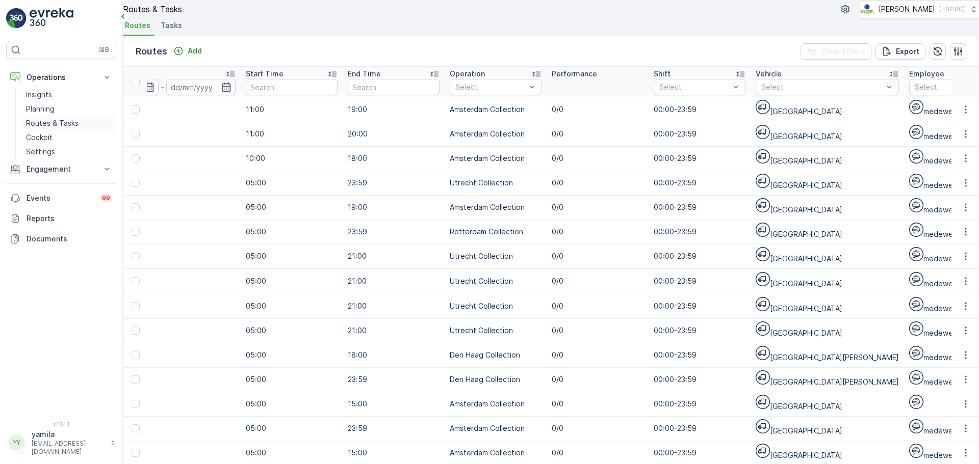
click at [74, 125] on p "Routes & Tasks" at bounding box center [52, 123] width 53 height 10
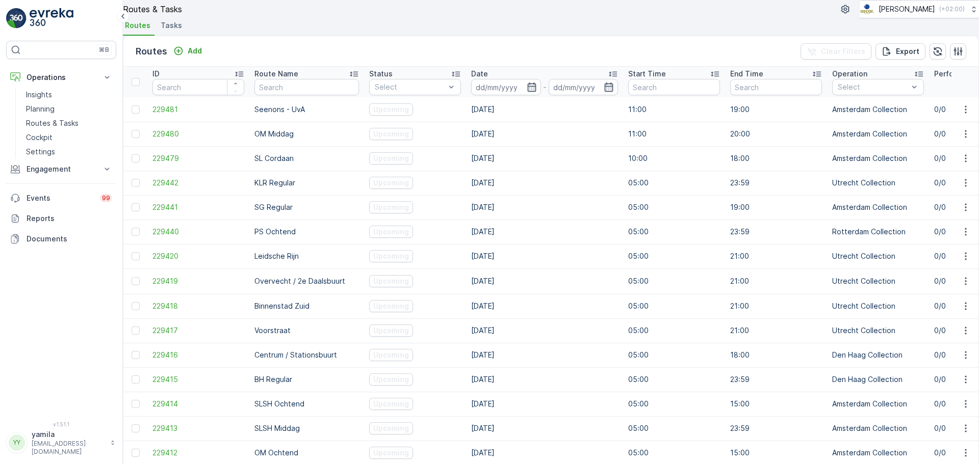
click at [175, 31] on span "Tasks" at bounding box center [171, 25] width 21 height 10
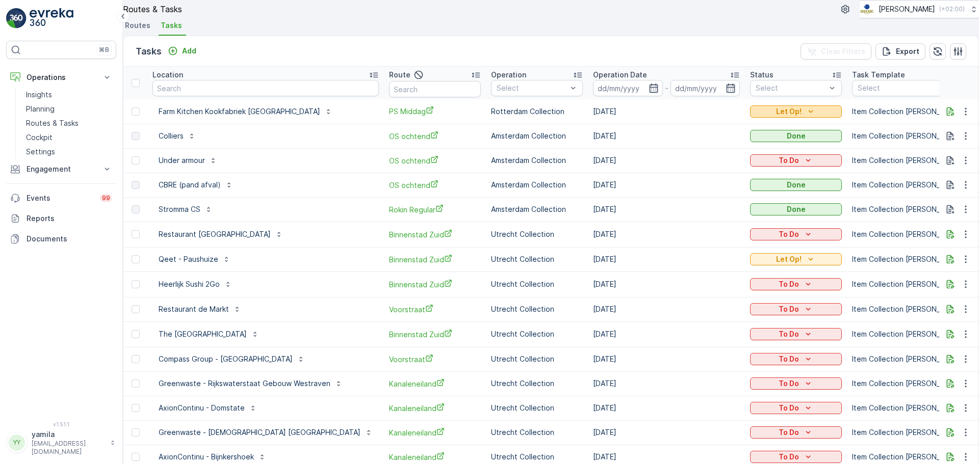
click at [776, 117] on p "Let Op!" at bounding box center [788, 112] width 25 height 10
click at [748, 67] on div "Tasks Add Clear Filters Export" at bounding box center [550, 51] width 855 height 31
click at [803, 290] on icon "To Do" at bounding box center [808, 284] width 10 height 10
click at [692, 297] on td "[DATE]" at bounding box center [666, 284] width 157 height 25
click at [767, 167] on button "To Do" at bounding box center [796, 160] width 92 height 12
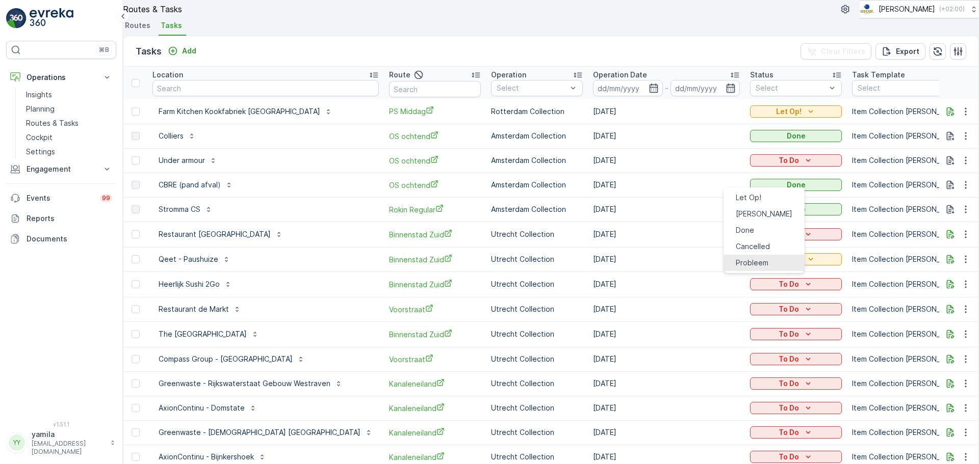
click at [751, 258] on span "Probleem" at bounding box center [752, 263] width 33 height 10
click at [62, 132] on link "Cockpit" at bounding box center [69, 138] width 94 height 14
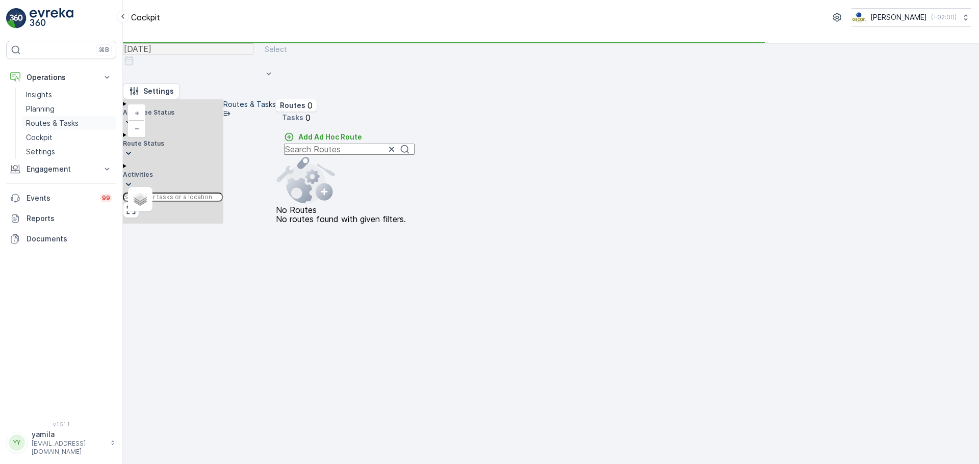
click at [62, 126] on p "Routes & Tasks" at bounding box center [52, 123] width 53 height 10
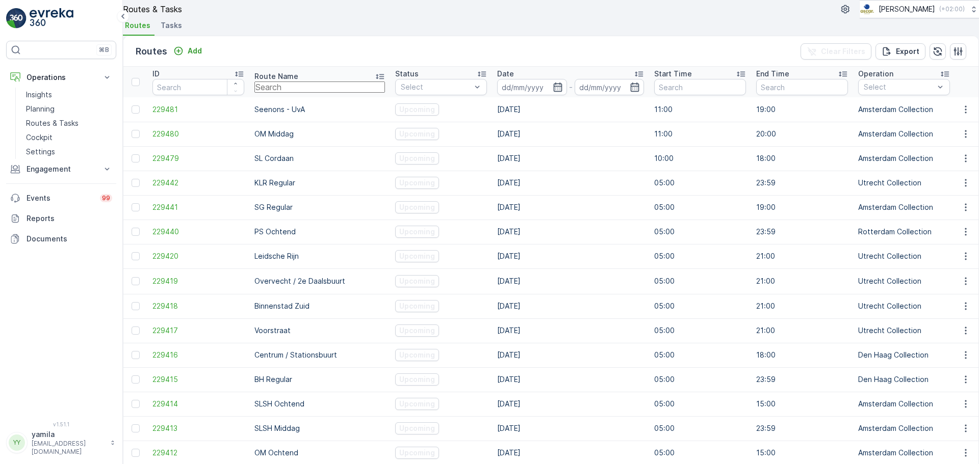
click at [268, 93] on input "text" at bounding box center [319, 87] width 131 height 11
type input "seenons"
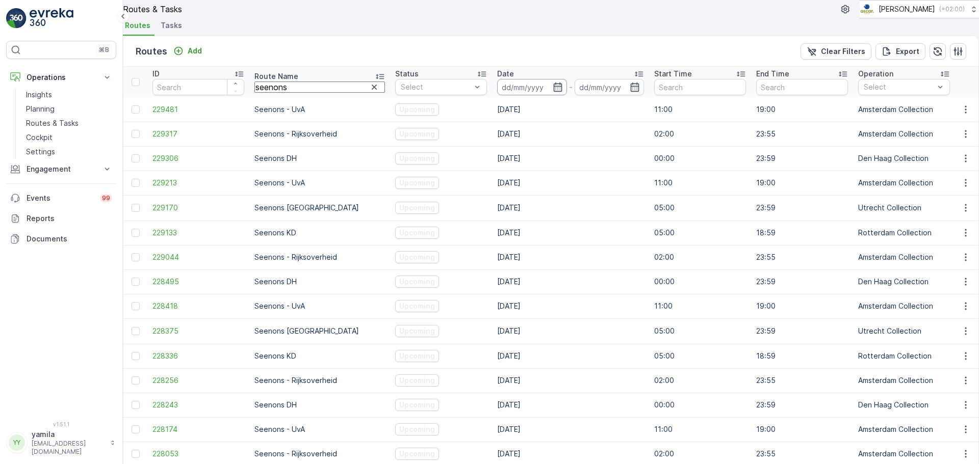
click at [497, 95] on input at bounding box center [532, 87] width 70 height 16
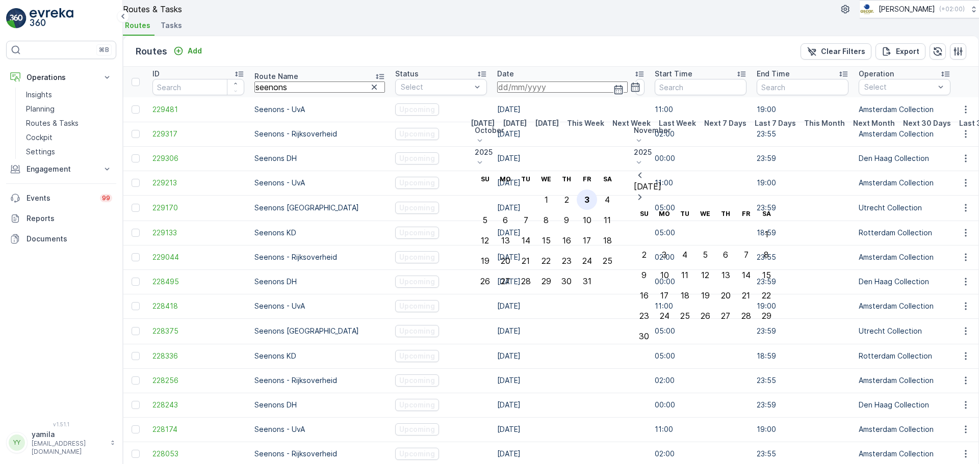
click at [589, 195] on div "3" at bounding box center [586, 199] width 5 height 9
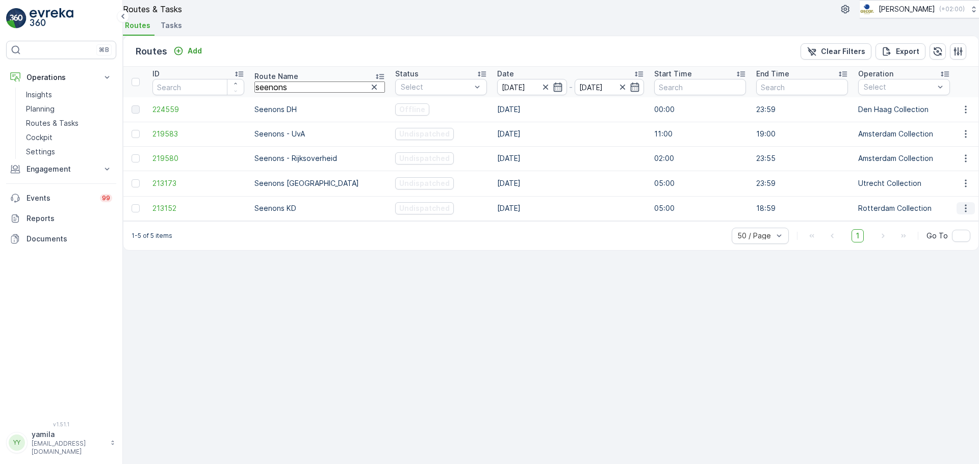
click at [961, 214] on icon "button" at bounding box center [966, 208] width 10 height 10
click at [944, 240] on div "See More Details" at bounding box center [939, 245] width 59 height 10
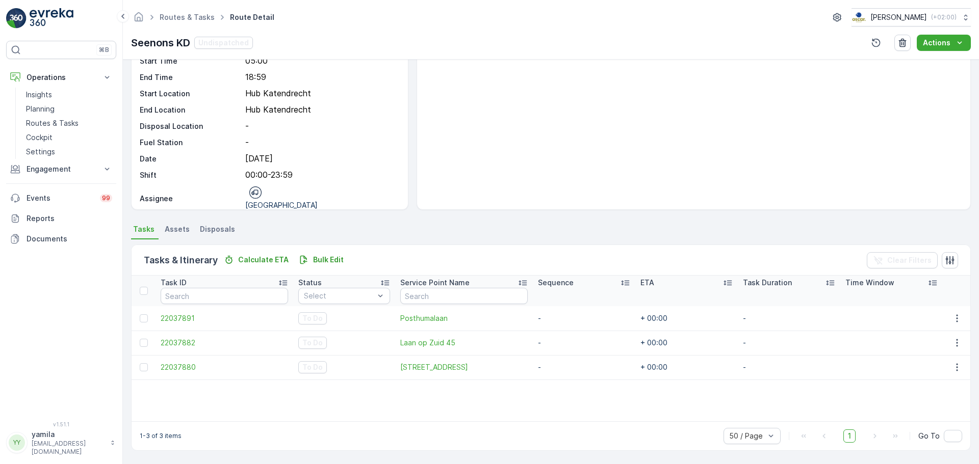
scroll to position [62, 0]
click at [422, 328] on td "Posthumalaan" at bounding box center [463, 318] width 137 height 24
click at [422, 322] on span "Posthumalaan" at bounding box center [463, 319] width 127 height 10
